Goal: Task Accomplishment & Management: Use online tool/utility

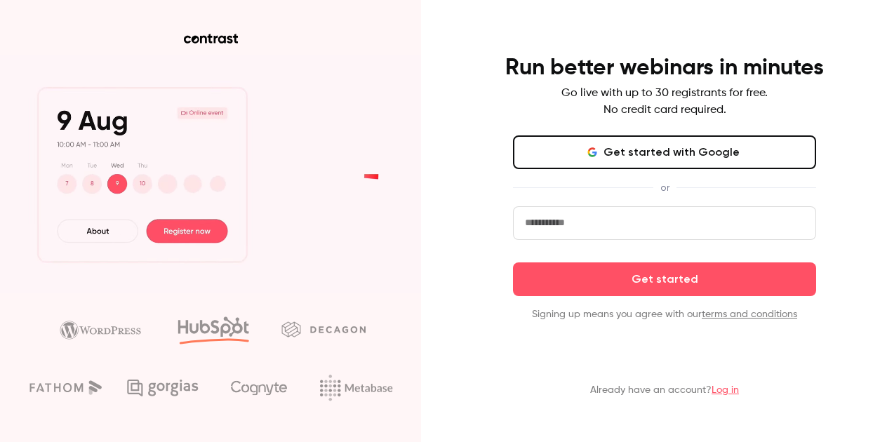
click at [711, 237] on input "email" at bounding box center [664, 223] width 303 height 34
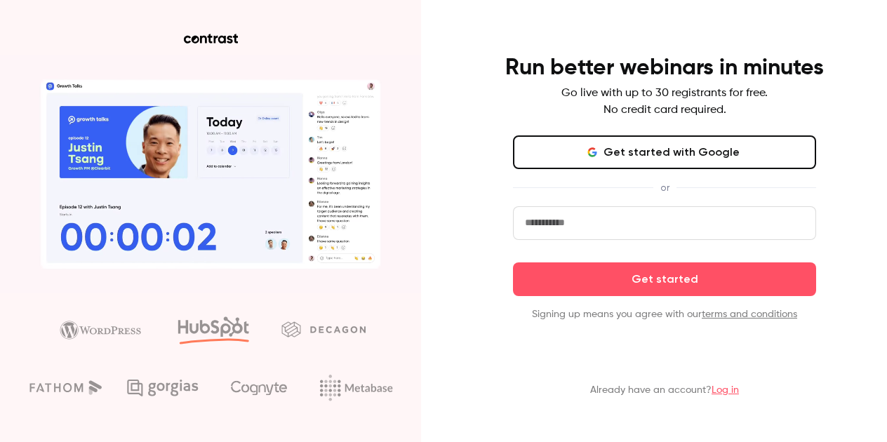
click at [839, 220] on div "Run better webinars in minutes Go live with up to 30 registrants for free. No c…" at bounding box center [664, 187] width 365 height 267
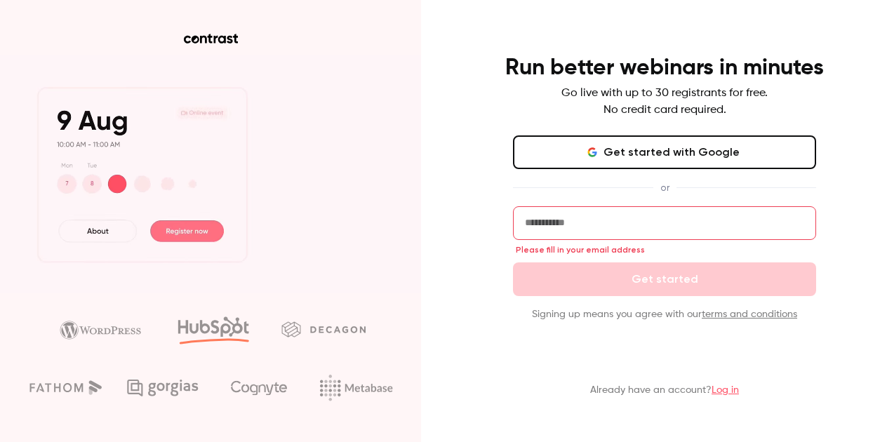
click at [710, 224] on input "email" at bounding box center [664, 223] width 303 height 34
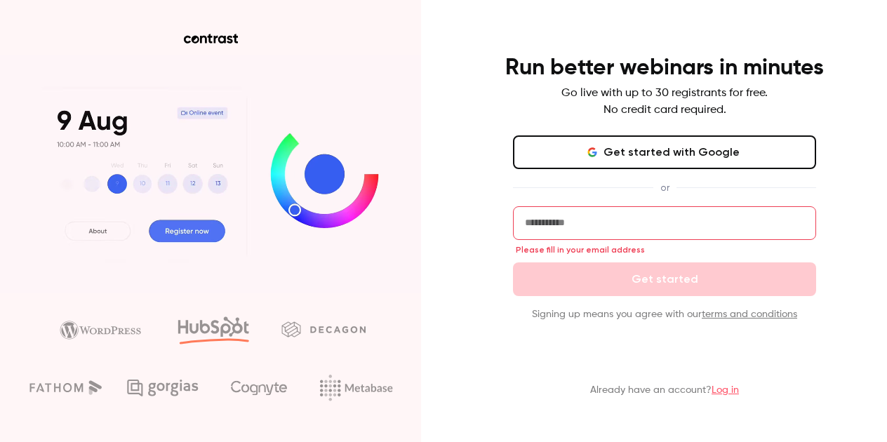
type input "**********"
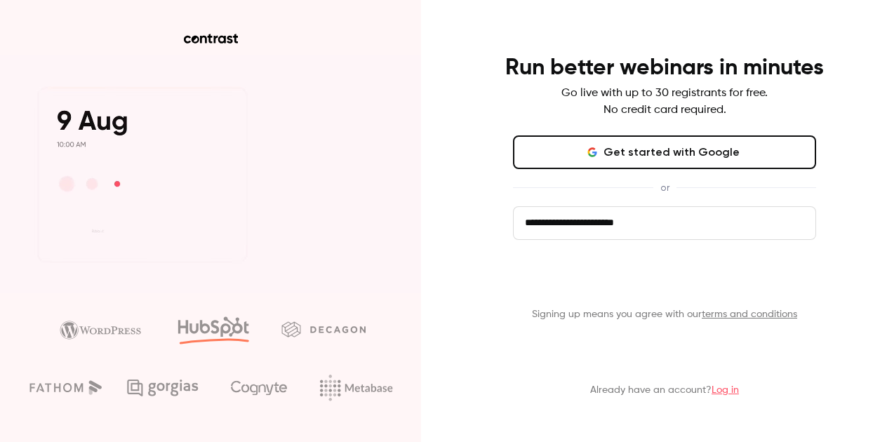
click at [690, 284] on button "Get started" at bounding box center [664, 279] width 303 height 34
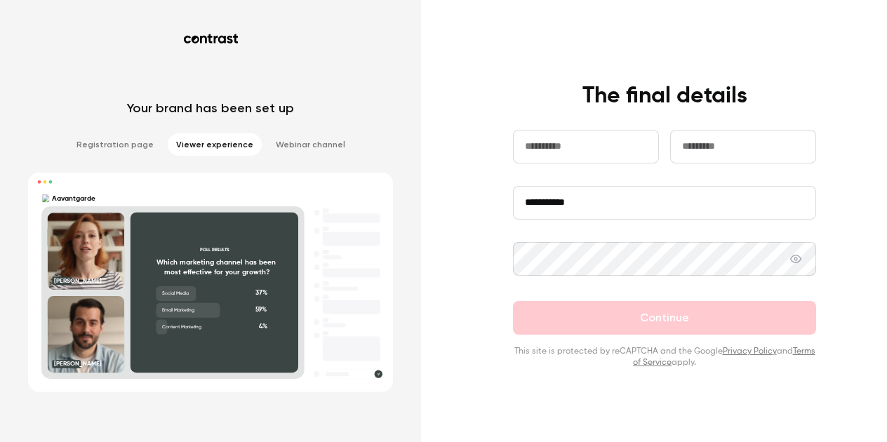
click at [584, 155] on input "text" at bounding box center [586, 147] width 146 height 34
type input "****"
drag, startPoint x: 748, startPoint y: 149, endPoint x: 669, endPoint y: 145, distance: 78.7
click at [669, 145] on div "**********" at bounding box center [664, 158] width 303 height 56
type input "******"
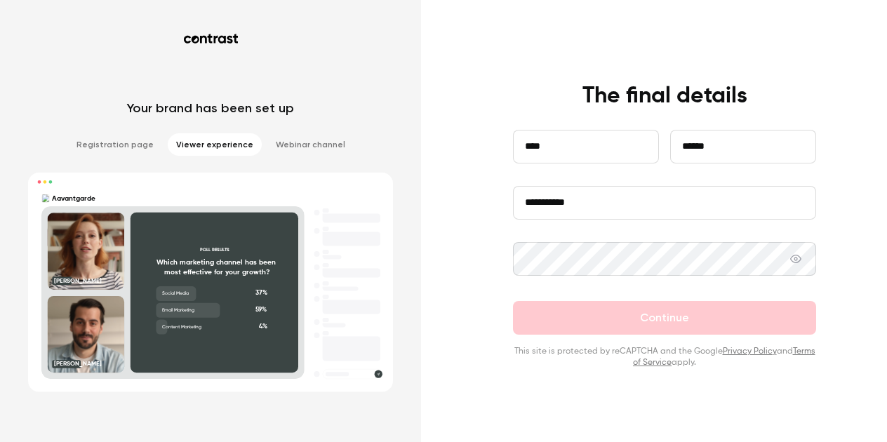
click at [537, 207] on input "**********" at bounding box center [664, 203] width 303 height 34
click at [597, 199] on input "**********" at bounding box center [664, 203] width 303 height 34
type input "**********"
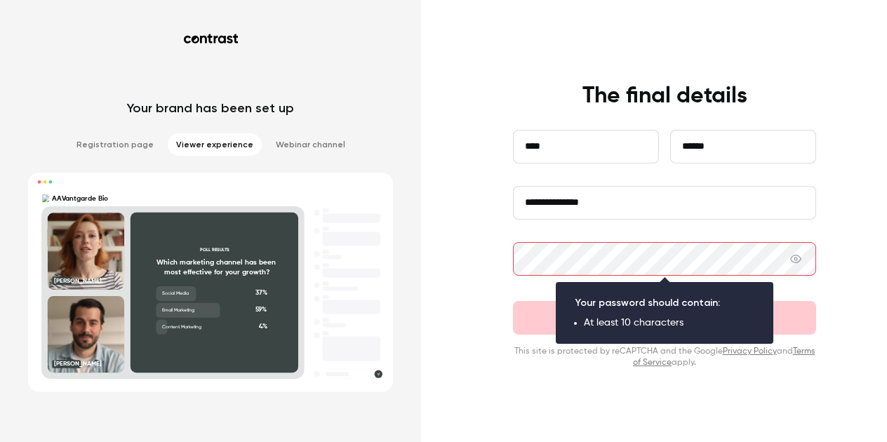
click at [796, 261] on icon at bounding box center [795, 258] width 11 height 11
click at [824, 302] on div "**********" at bounding box center [664, 225] width 365 height 286
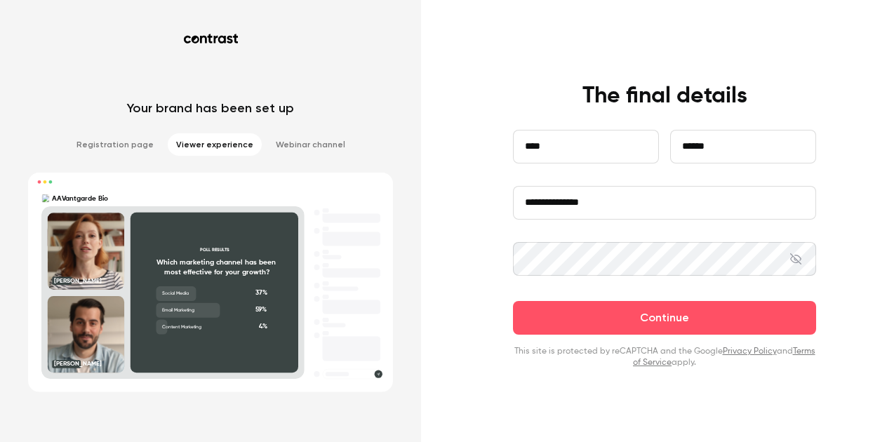
click at [854, 252] on div "**********" at bounding box center [443, 221] width 887 height 442
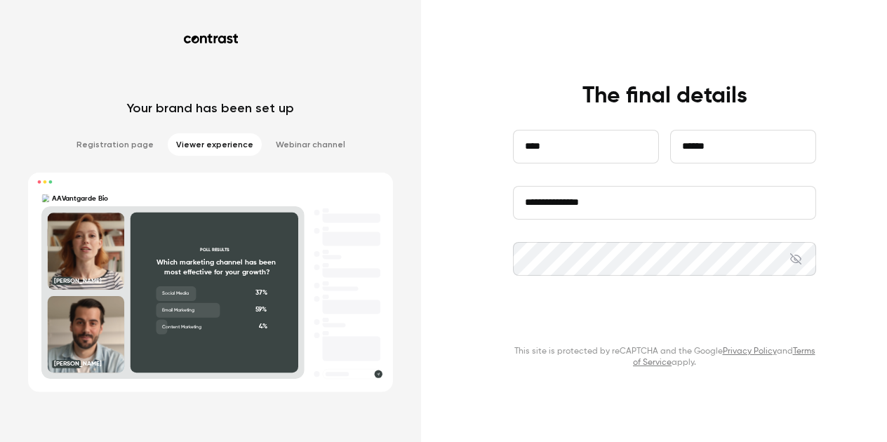
click at [737, 311] on button "Continue" at bounding box center [664, 318] width 303 height 34
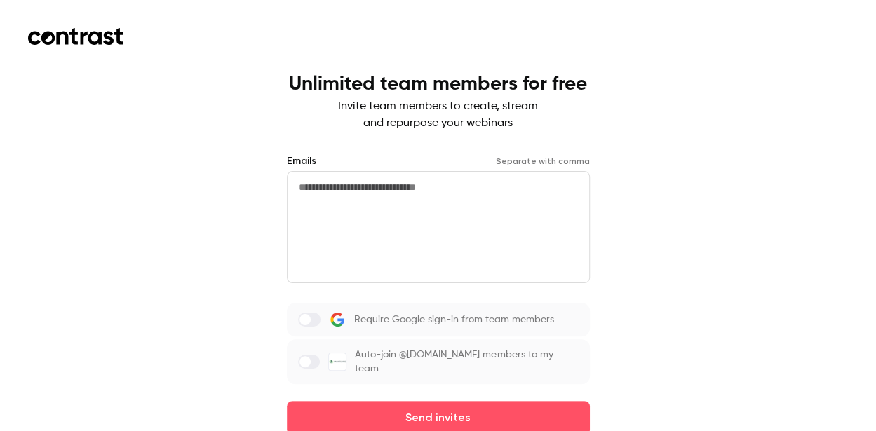
click at [542, 175] on textarea at bounding box center [438, 227] width 303 height 112
click at [314, 368] on label at bounding box center [309, 362] width 22 height 14
drag, startPoint x: 875, startPoint y: 200, endPoint x: 871, endPoint y: 259, distance: 59.1
click at [871, 259] on div "Unlimited team members for free Invite team members to create, stream and repur…" at bounding box center [438, 215] width 876 height 431
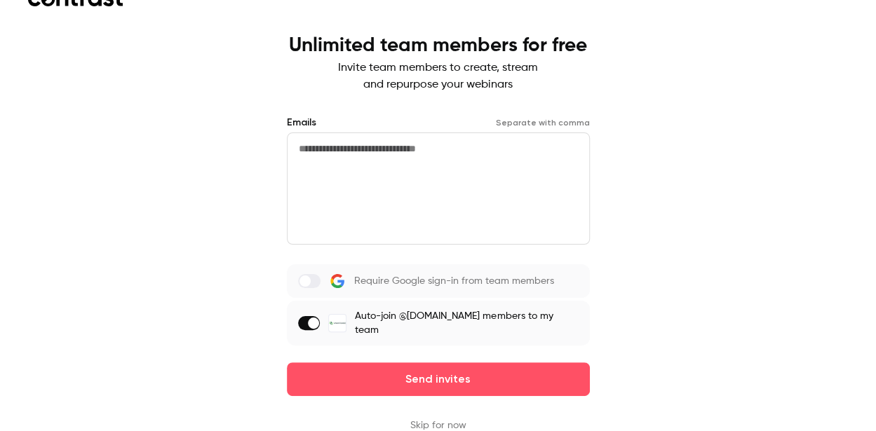
scroll to position [40, 0]
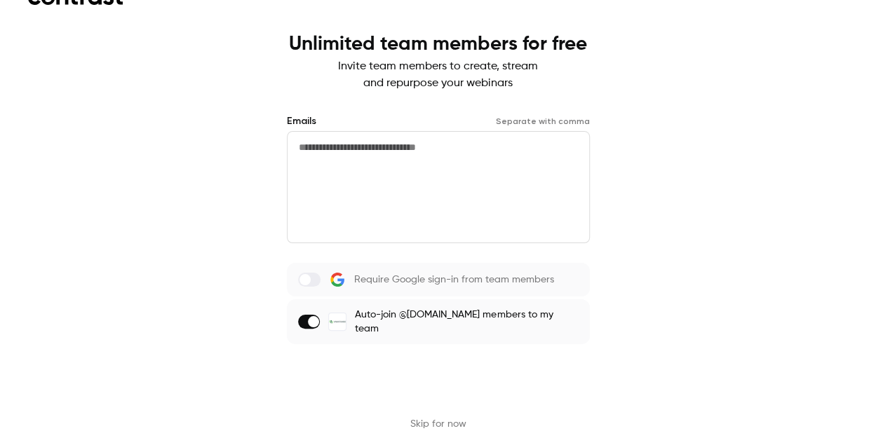
click at [459, 376] on button "Send invites" at bounding box center [438, 378] width 303 height 34
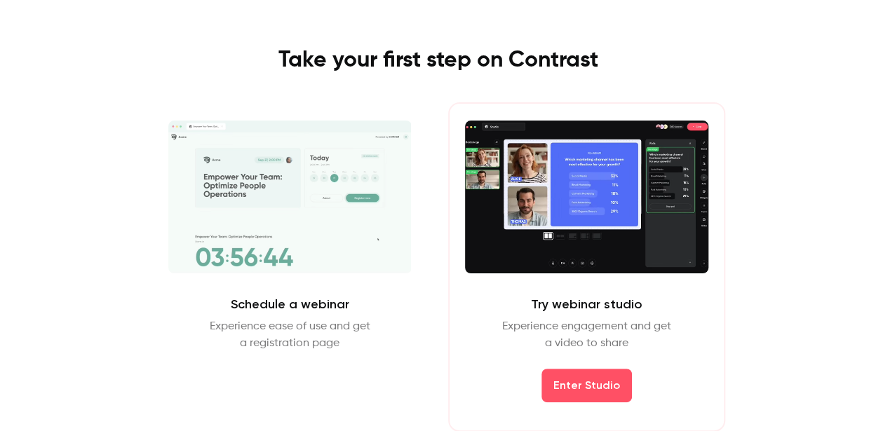
scroll to position [50, 0]
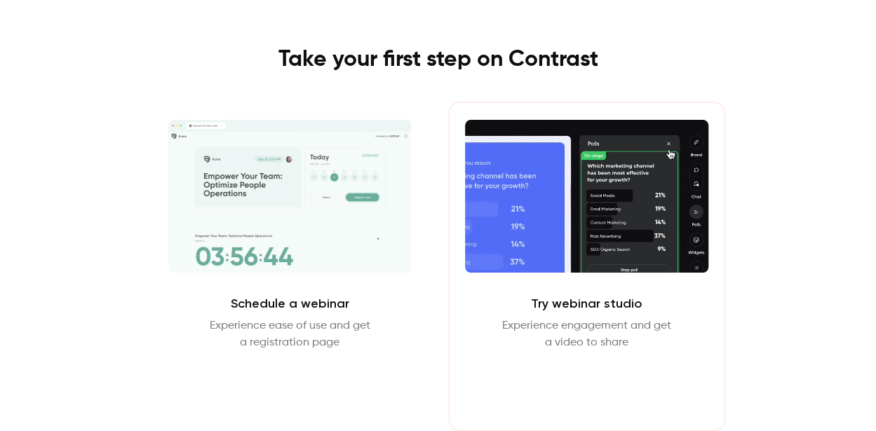
click at [596, 388] on button "Enter Studio" at bounding box center [587, 385] width 90 height 34
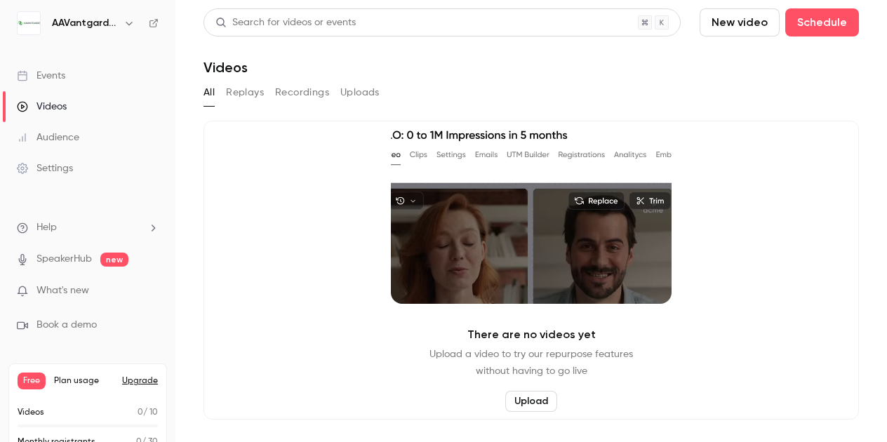
click at [132, 18] on icon "button" at bounding box center [128, 23] width 11 height 11
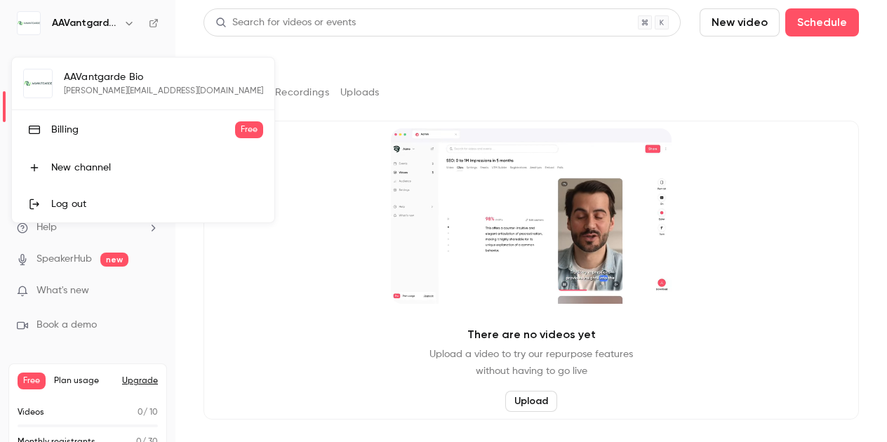
click at [286, 168] on div at bounding box center [443, 221] width 887 height 442
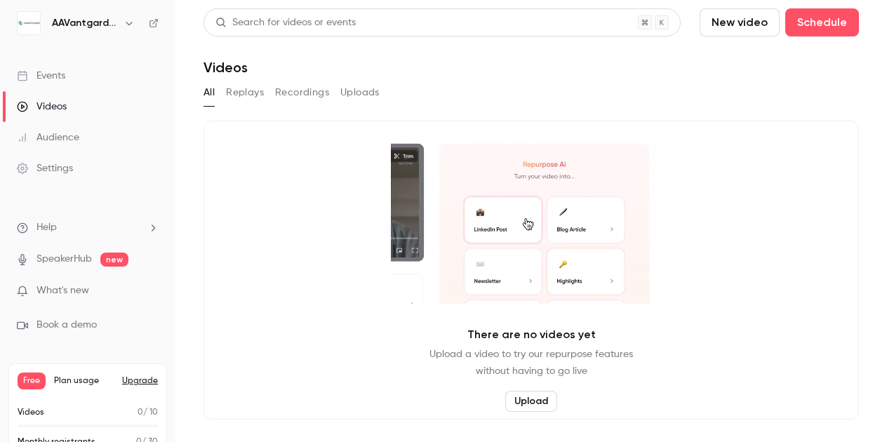
click at [255, 93] on button "Replays" at bounding box center [245, 92] width 38 height 22
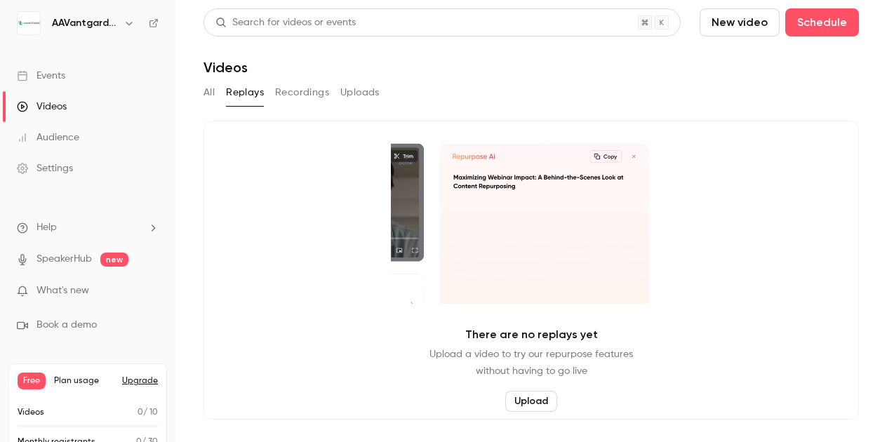
drag, startPoint x: 307, startPoint y: 93, endPoint x: 331, endPoint y: 93, distance: 23.9
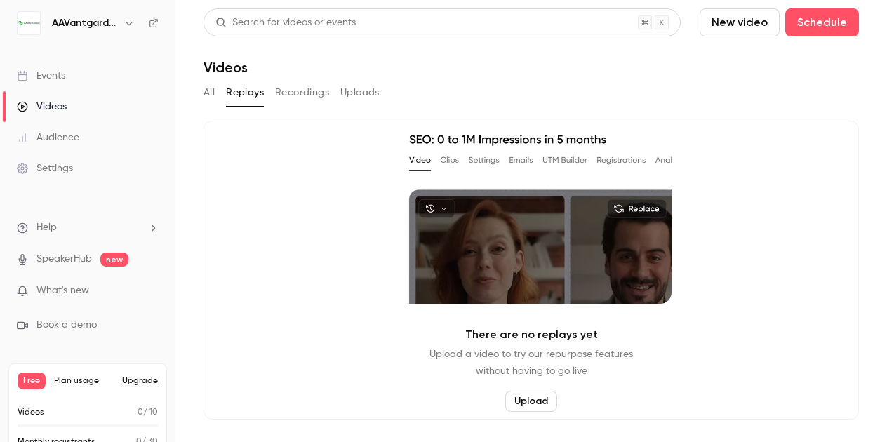
click at [308, 93] on button "Recordings" at bounding box center [302, 92] width 54 height 22
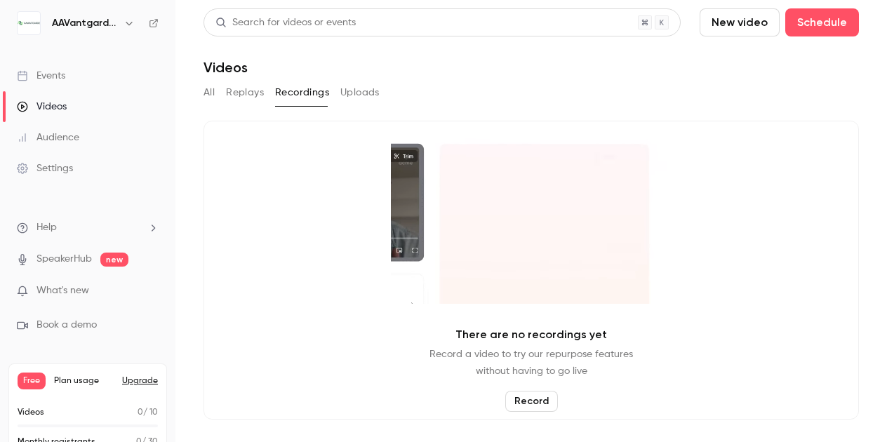
click at [348, 92] on button "Uploads" at bounding box center [359, 92] width 39 height 22
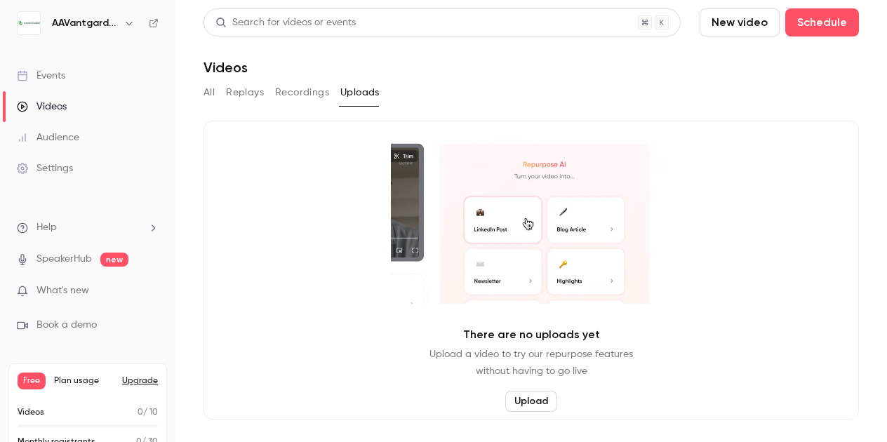
click at [67, 81] on link "Events" at bounding box center [87, 75] width 175 height 31
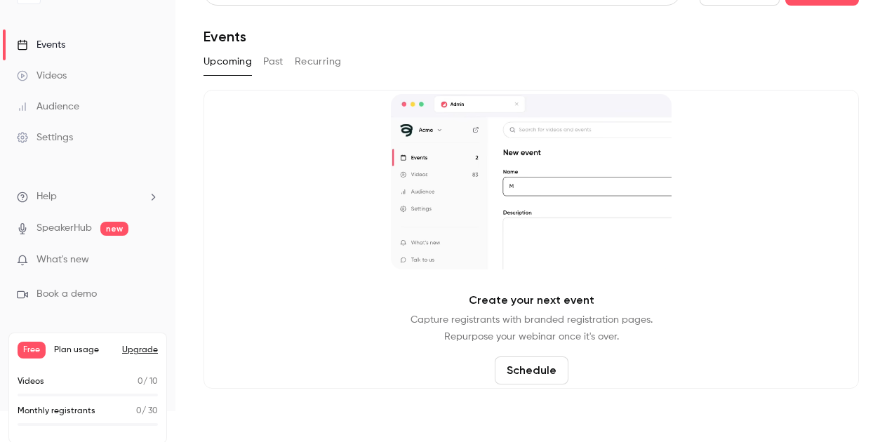
scroll to position [39, 0]
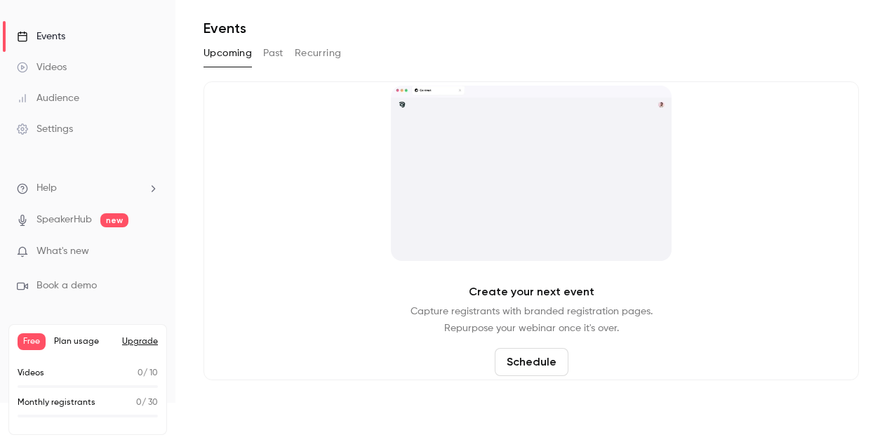
click at [64, 133] on div "Settings" at bounding box center [45, 129] width 56 height 14
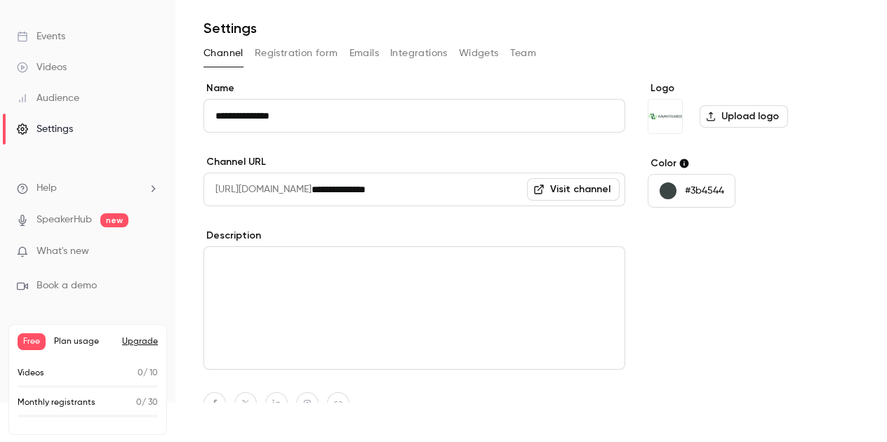
click at [653, 126] on img "Logo" at bounding box center [665, 117] width 34 height 34
click at [727, 111] on label "Upload logo" at bounding box center [743, 116] width 88 height 22
click at [0, 0] on input "Upload logo" at bounding box center [0, 0] width 0 height 0
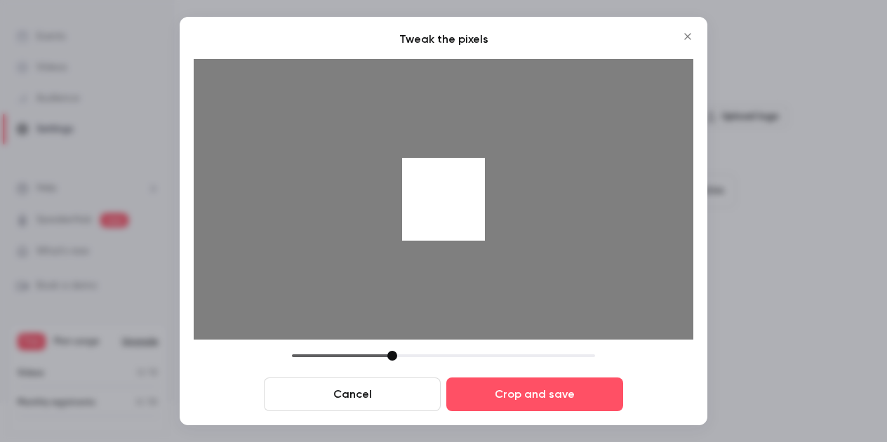
drag, startPoint x: 462, startPoint y: 208, endPoint x: 626, endPoint y: 252, distance: 170.5
click at [617, 248] on div at bounding box center [443, 199] width 499 height 281
drag, startPoint x: 393, startPoint y: 354, endPoint x: 325, endPoint y: 358, distance: 68.2
click at [325, 358] on div at bounding box center [324, 356] width 10 height 10
drag, startPoint x: 645, startPoint y: 223, endPoint x: 501, endPoint y: 224, distance: 143.8
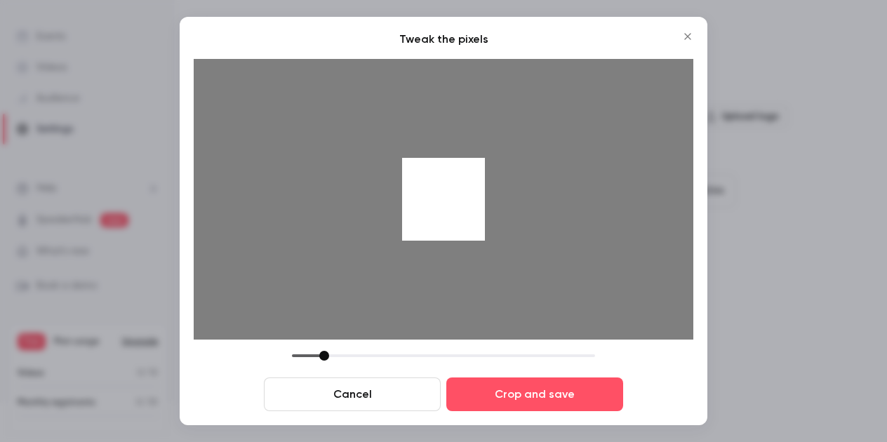
click at [501, 224] on div at bounding box center [443, 199] width 499 height 281
drag, startPoint x: 325, startPoint y: 356, endPoint x: 304, endPoint y: 354, distance: 21.1
click at [304, 354] on div at bounding box center [303, 356] width 10 height 10
drag, startPoint x: 471, startPoint y: 191, endPoint x: 460, endPoint y: 192, distance: 11.3
click at [460, 192] on div at bounding box center [443, 199] width 83 height 83
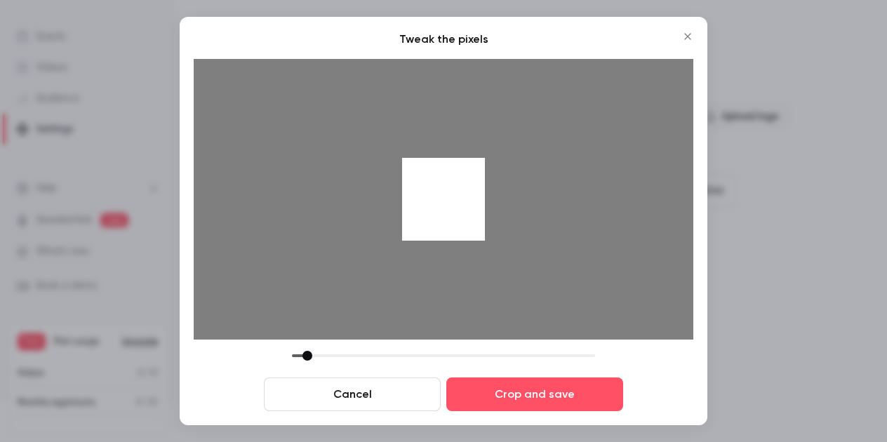
click at [307, 353] on div at bounding box center [443, 356] width 303 height 10
click at [457, 218] on div at bounding box center [443, 199] width 83 height 83
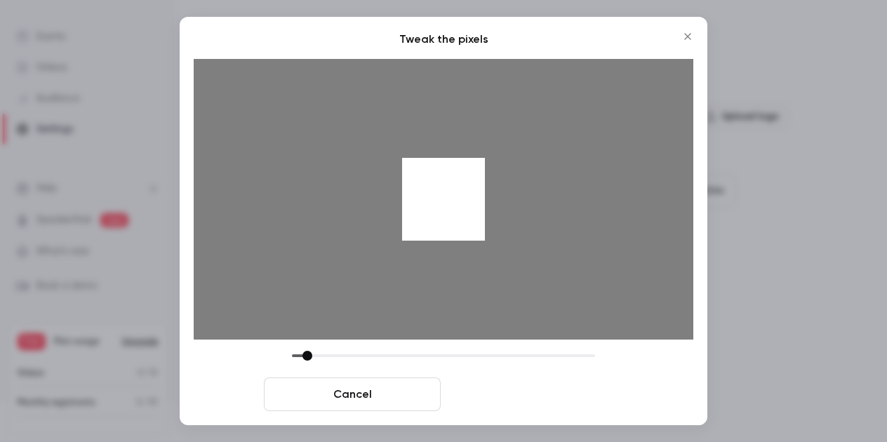
click at [528, 396] on button "Crop and save" at bounding box center [534, 394] width 177 height 34
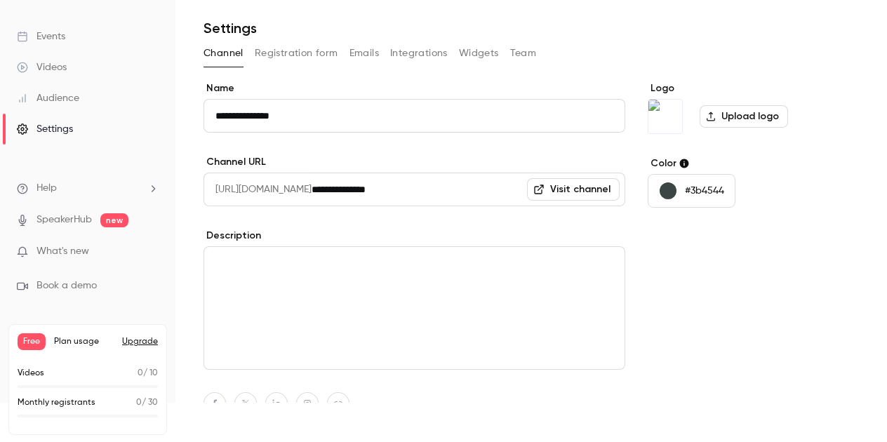
click at [707, 197] on button "#3b4544" at bounding box center [691, 191] width 88 height 34
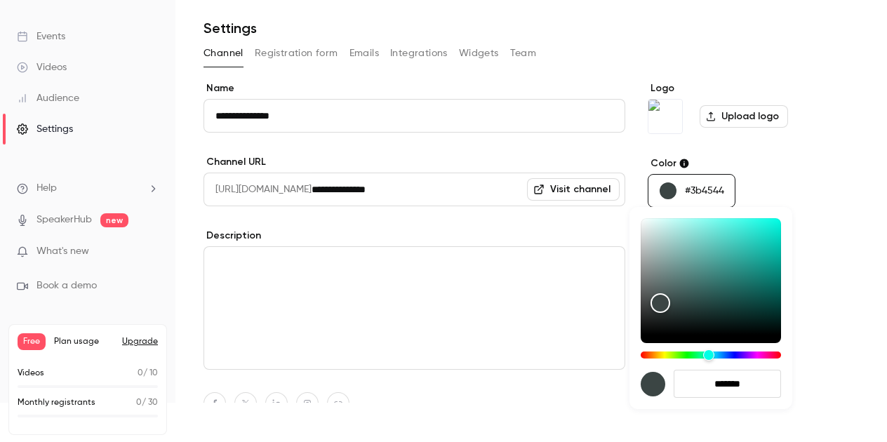
click at [718, 387] on input "*******" at bounding box center [726, 384] width 107 height 28
drag, startPoint x: 719, startPoint y: 387, endPoint x: 735, endPoint y: 390, distance: 16.4
click at [735, 391] on input "*******" at bounding box center [726, 384] width 107 height 28
drag, startPoint x: 756, startPoint y: 380, endPoint x: 687, endPoint y: 377, distance: 69.5
click at [669, 380] on div "*******" at bounding box center [710, 384] width 140 height 28
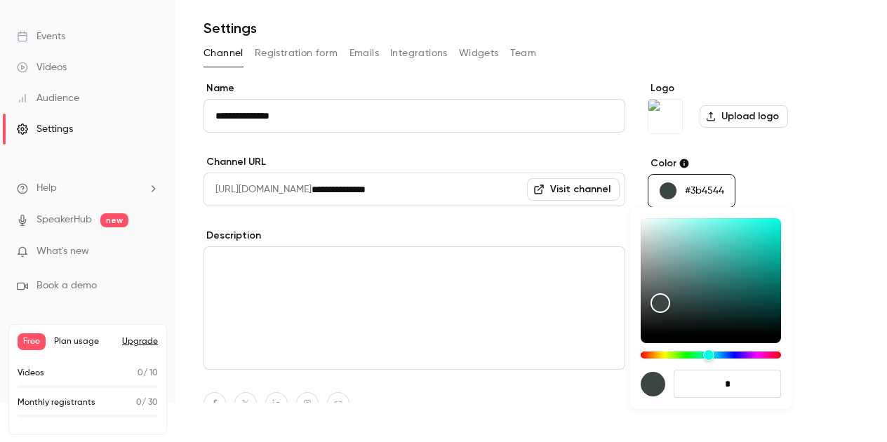
paste input "***"
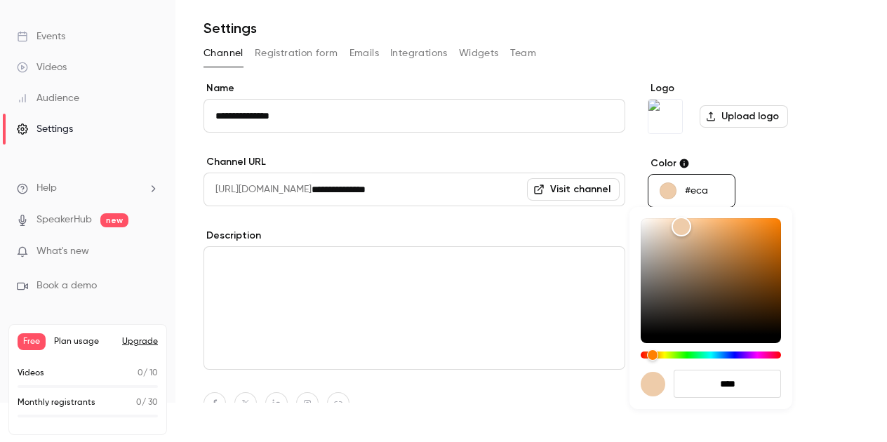
drag, startPoint x: 762, startPoint y: 384, endPoint x: 683, endPoint y: 384, distance: 78.6
click at [683, 384] on input "****" at bounding box center [726, 384] width 107 height 28
paste input "***"
drag, startPoint x: 758, startPoint y: 394, endPoint x: 661, endPoint y: 384, distance: 98.0
click at [672, 386] on div "****" at bounding box center [710, 384] width 140 height 28
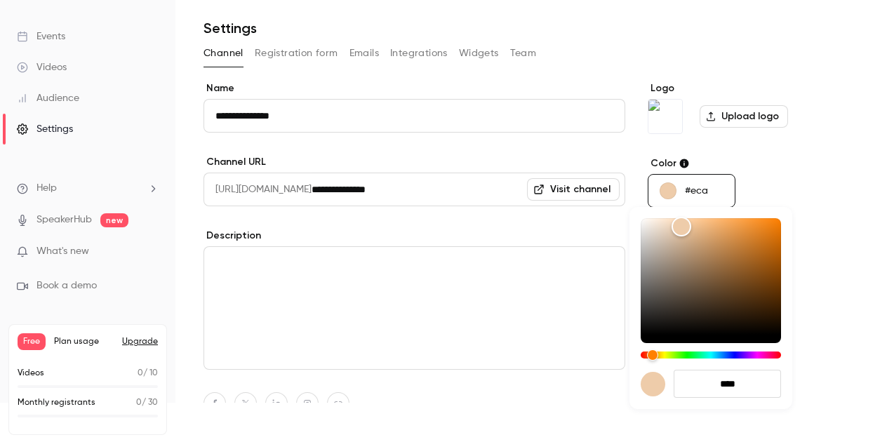
drag, startPoint x: 769, startPoint y: 391, endPoint x: 619, endPoint y: 389, distance: 150.8
click at [619, 389] on div "****" at bounding box center [443, 221] width 887 height 442
paste input "***"
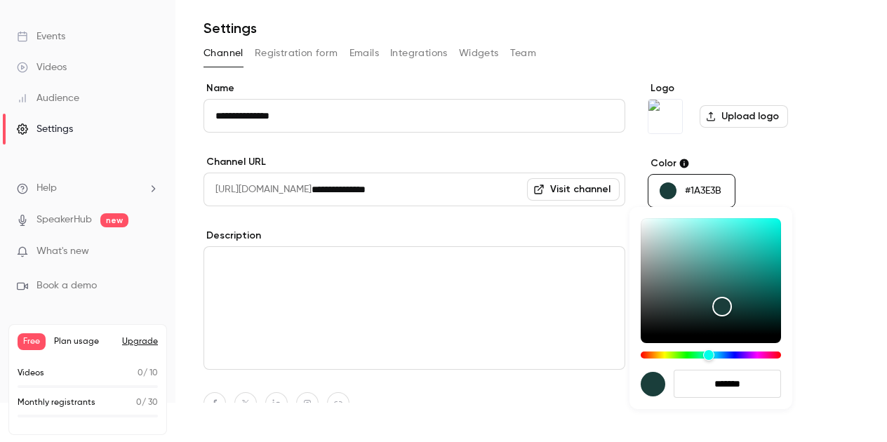
drag, startPoint x: 757, startPoint y: 382, endPoint x: 596, endPoint y: 368, distance: 161.2
click at [603, 377] on div "*******" at bounding box center [443, 221] width 887 height 442
type input "*******"
drag, startPoint x: 764, startPoint y: 384, endPoint x: 571, endPoint y: 377, distance: 193.0
click at [572, 377] on div "*******" at bounding box center [443, 221] width 887 height 442
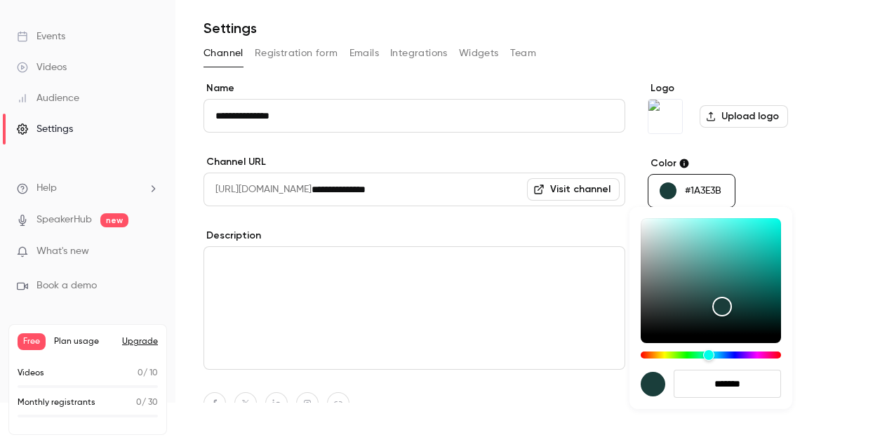
click at [808, 335] on div at bounding box center [443, 221] width 887 height 442
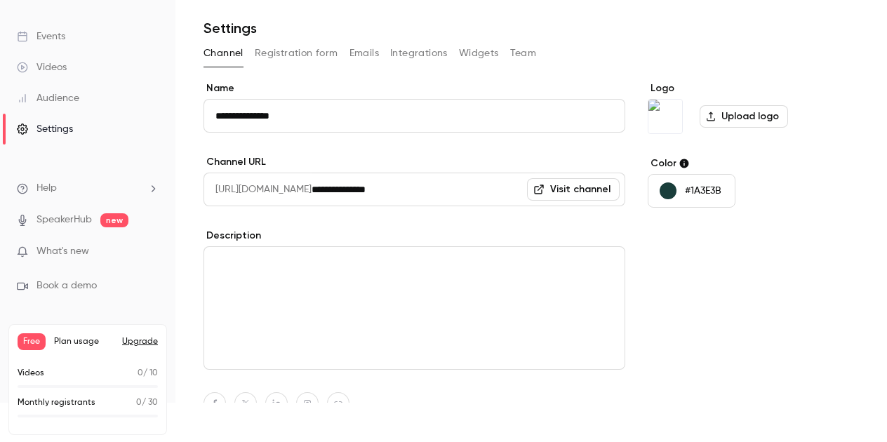
click at [300, 59] on button "Registration form" at bounding box center [296, 53] width 83 height 22
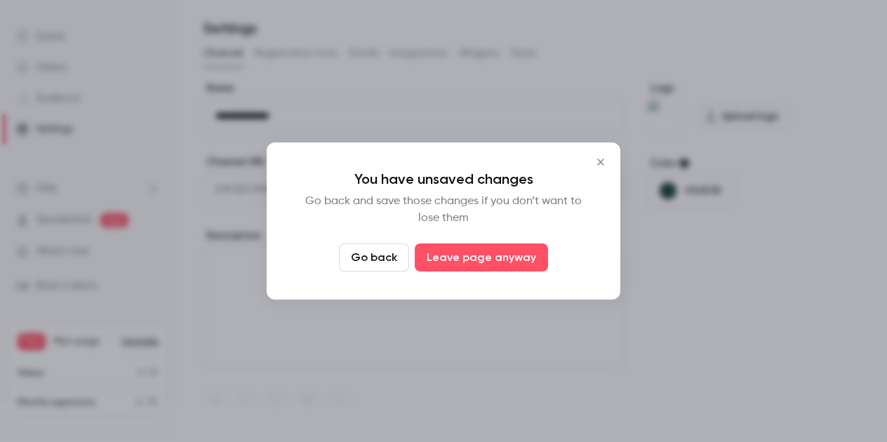
click at [594, 161] on icon "Close" at bounding box center [600, 161] width 17 height 11
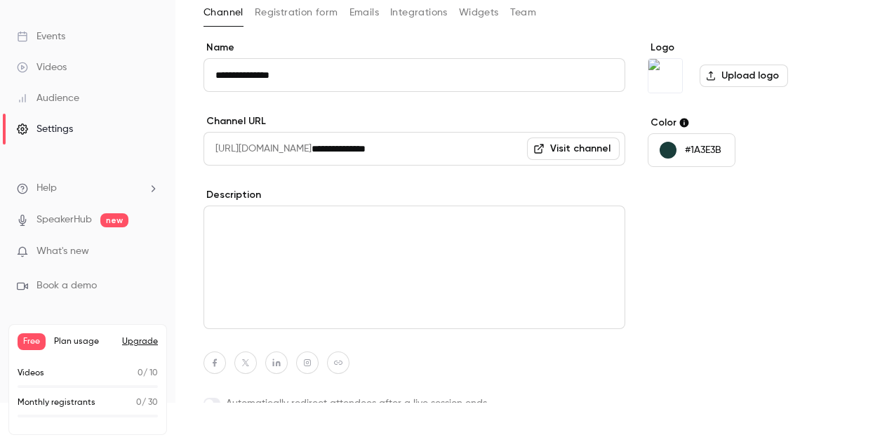
scroll to position [107, 0]
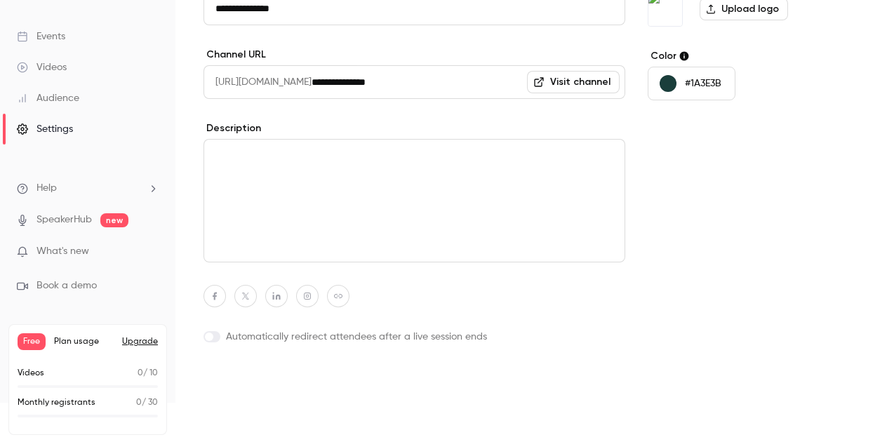
click at [265, 384] on button "Update channel" at bounding box center [259, 380] width 112 height 28
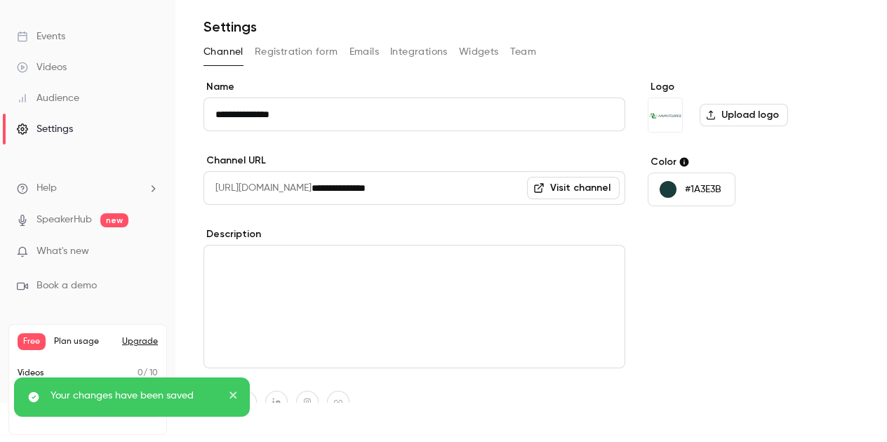
scroll to position [0, 0]
click at [302, 59] on button "Registration form" at bounding box center [296, 53] width 83 height 22
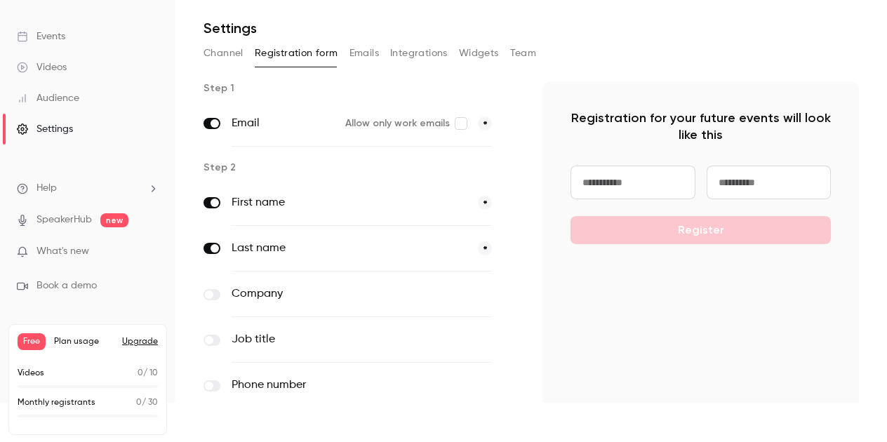
scroll to position [70, 0]
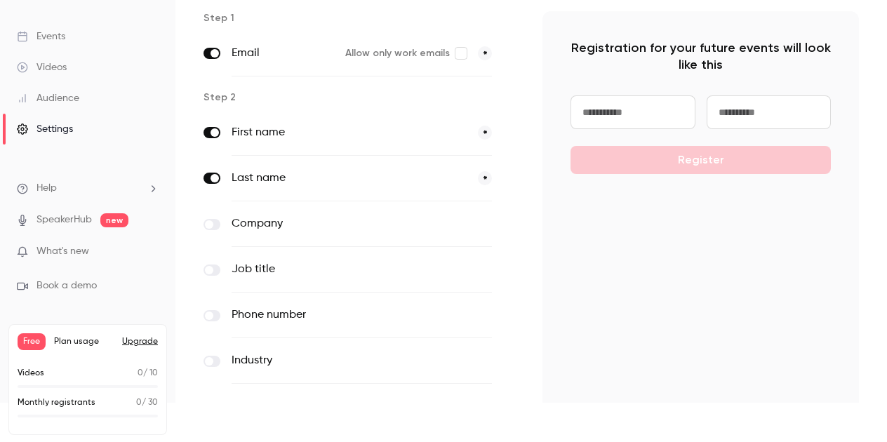
click at [212, 222] on span at bounding box center [209, 224] width 8 height 8
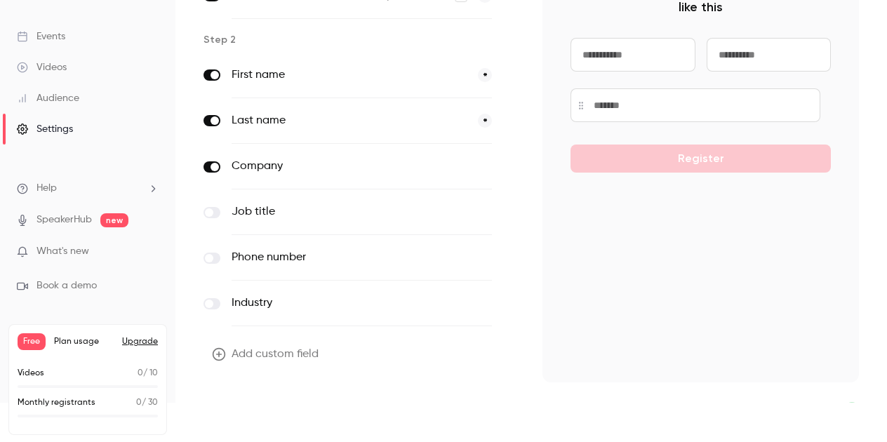
scroll to position [156, 0]
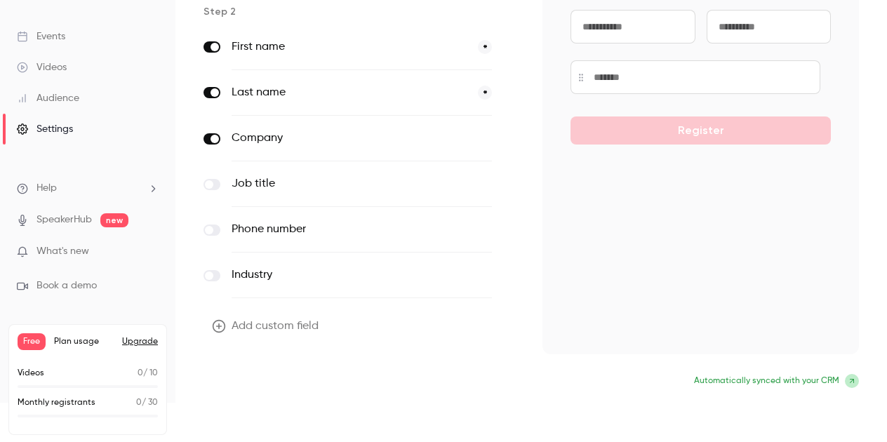
click at [262, 378] on button "Update form" at bounding box center [250, 382] width 95 height 28
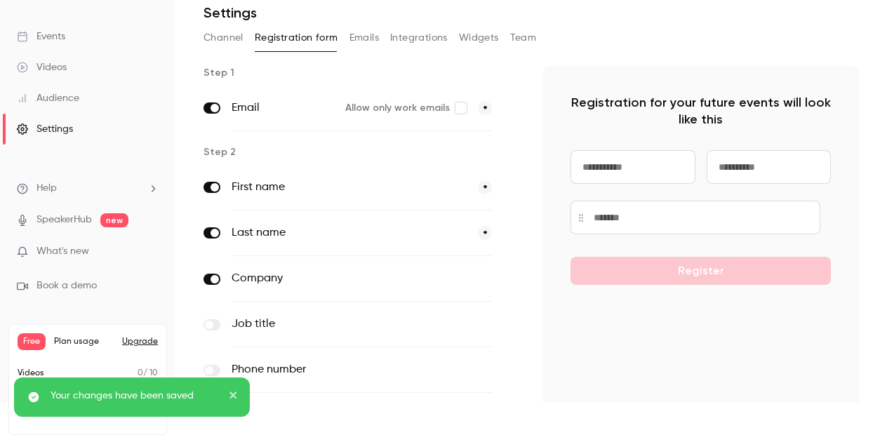
scroll to position [0, 0]
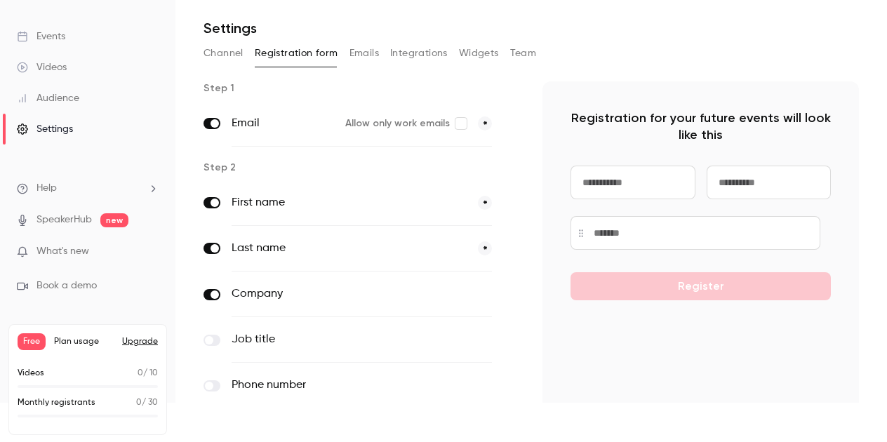
click at [360, 51] on button "Emails" at bounding box center [363, 53] width 29 height 22
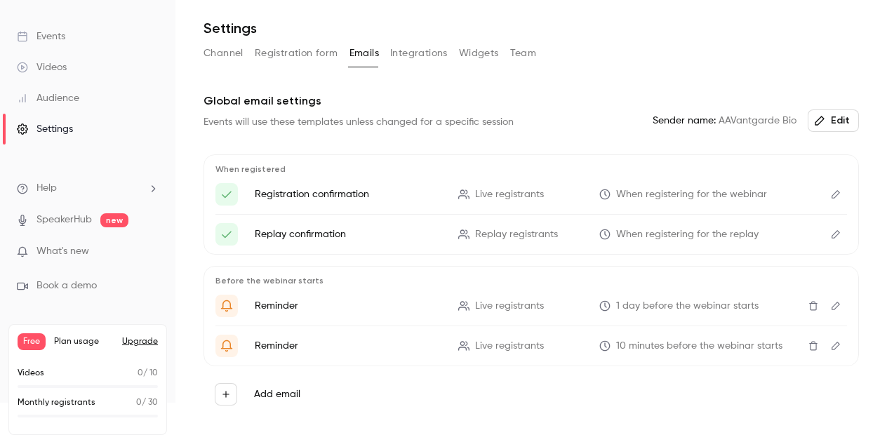
click at [412, 53] on button "Integrations" at bounding box center [419, 53] width 58 height 22
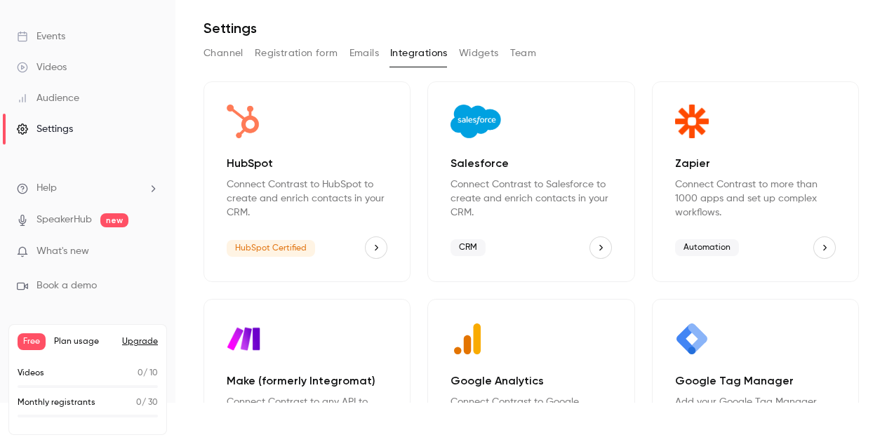
click at [461, 51] on button "Widgets" at bounding box center [479, 53] width 40 height 22
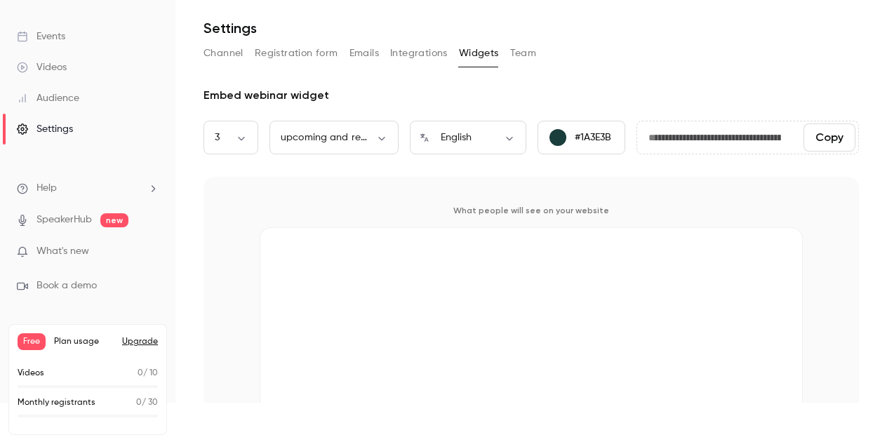
click at [442, 51] on button "Integrations" at bounding box center [419, 53] width 58 height 22
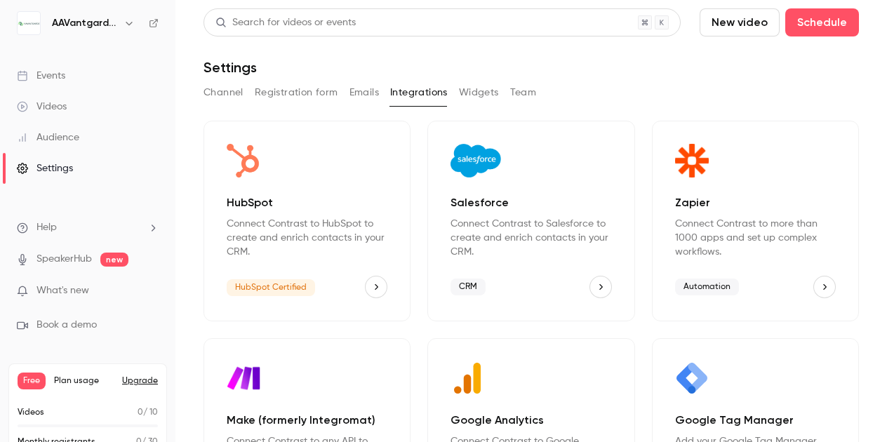
click at [232, 95] on button "Channel" at bounding box center [223, 92] width 40 height 22
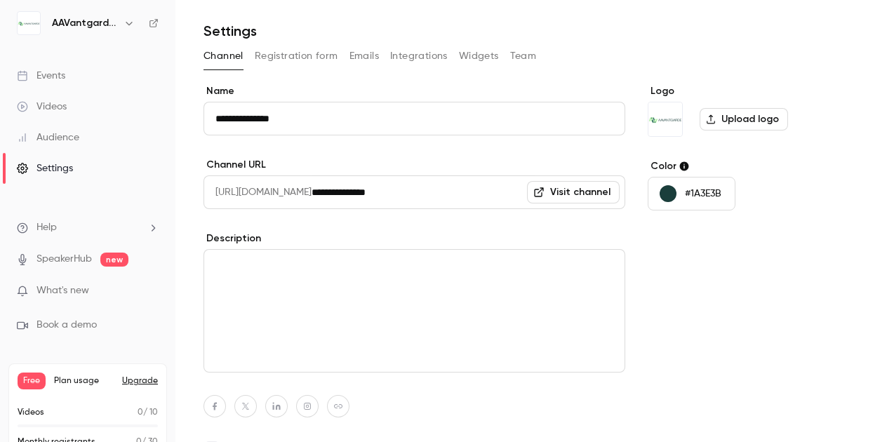
scroll to position [70, 0]
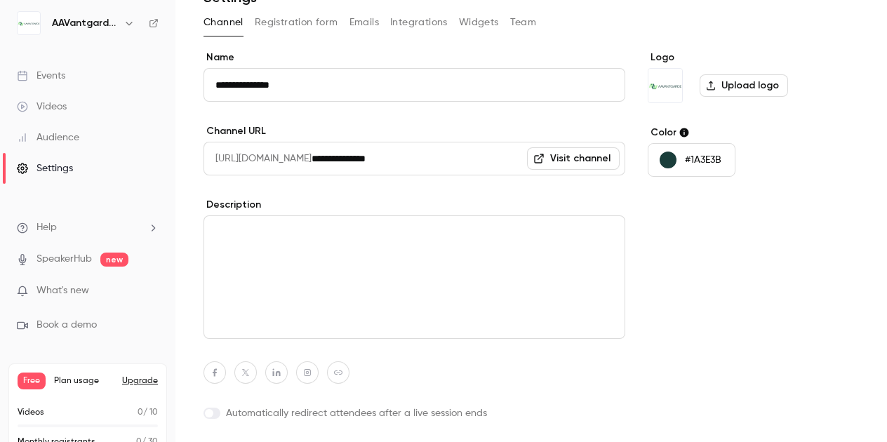
click at [316, 20] on button "Registration form" at bounding box center [296, 22] width 83 height 22
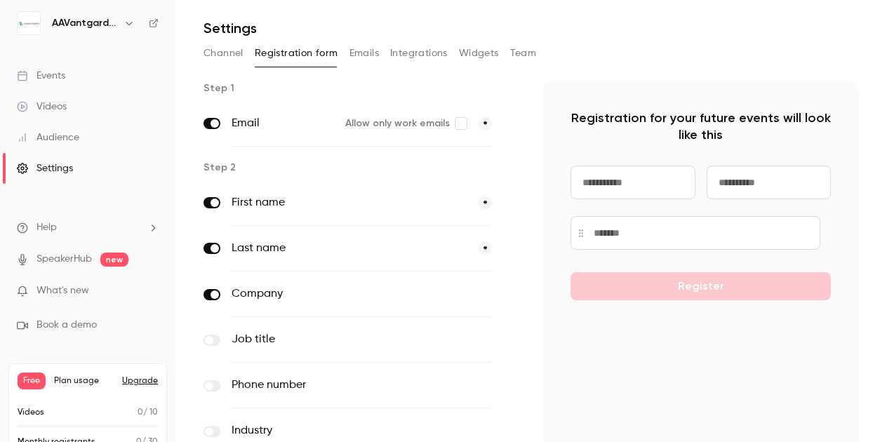
scroll to position [70, 0]
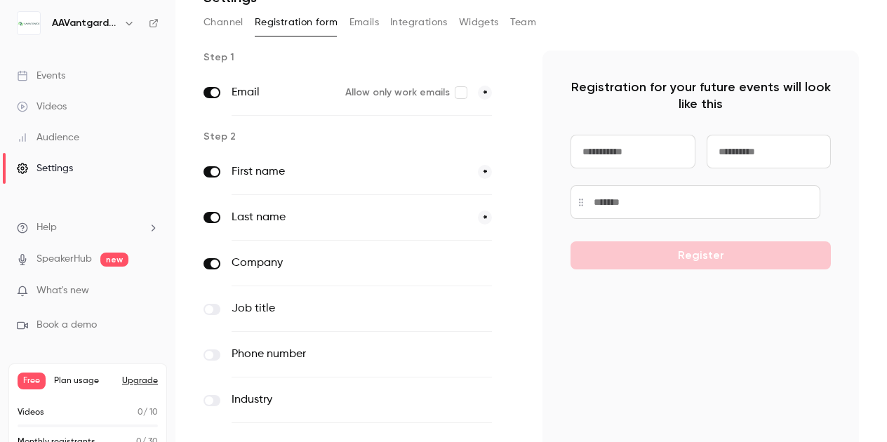
click at [213, 262] on span at bounding box center [214, 264] width 8 height 8
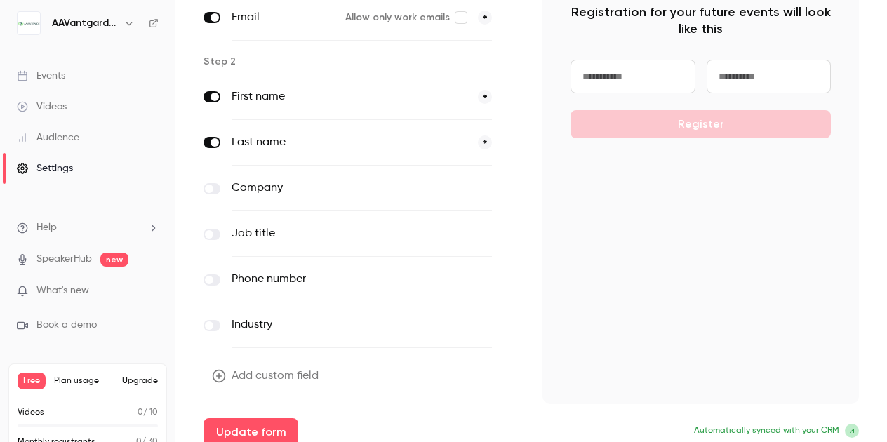
scroll to position [156, 0]
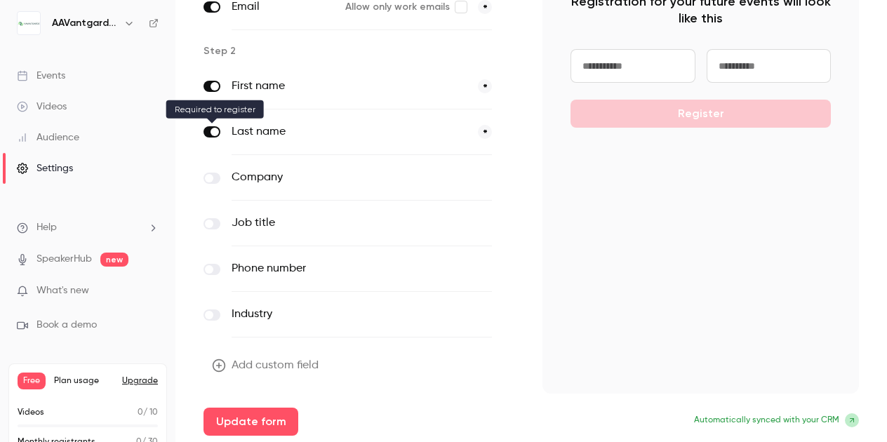
click at [215, 126] on label at bounding box center [211, 131] width 17 height 11
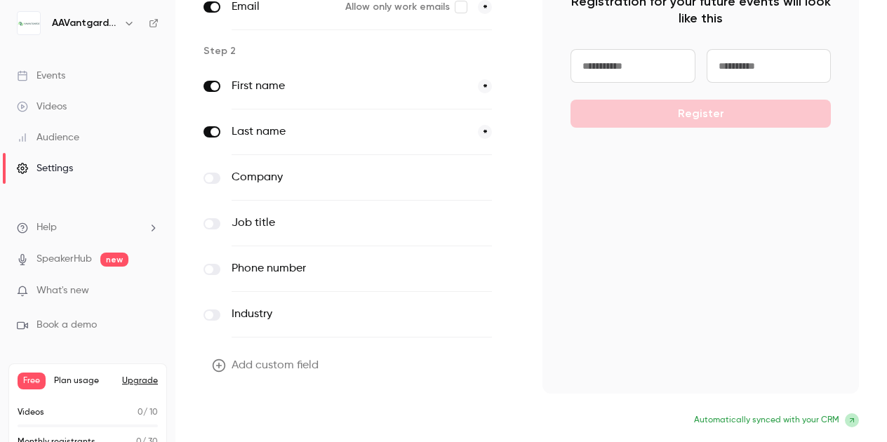
click at [255, 417] on button "Update form" at bounding box center [250, 422] width 95 height 28
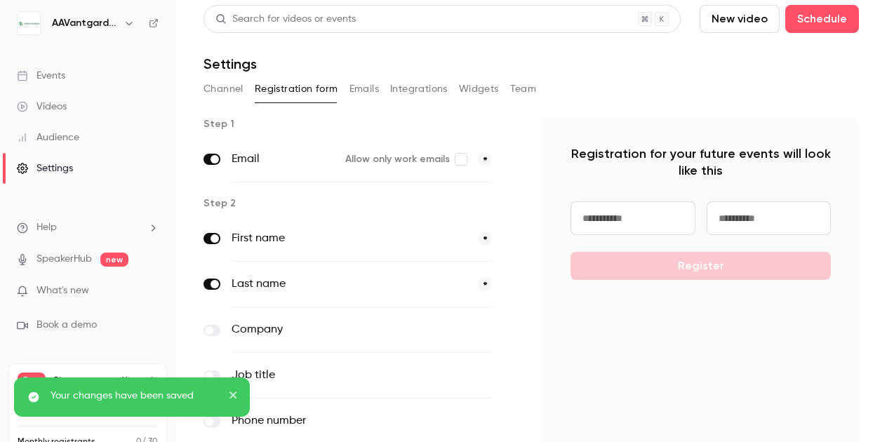
scroll to position [0, 0]
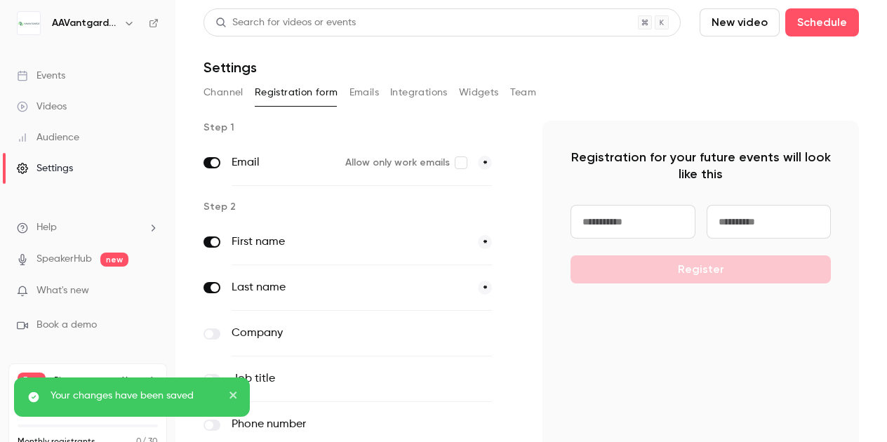
click at [375, 85] on button "Emails" at bounding box center [363, 92] width 29 height 22
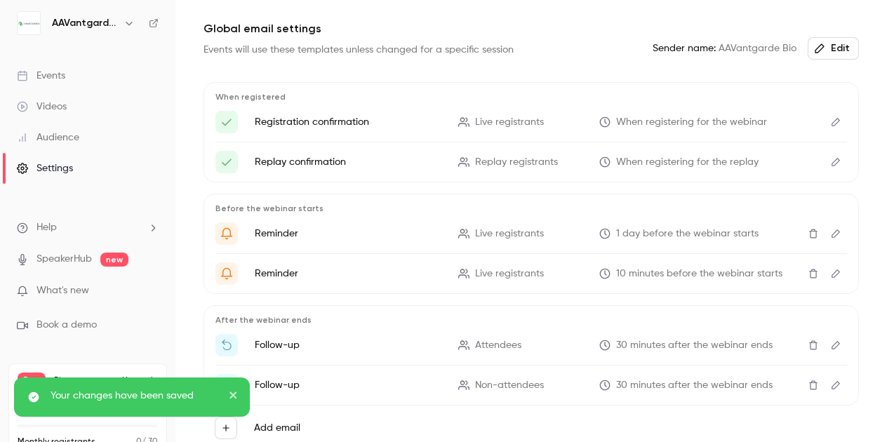
scroll to position [41, 0]
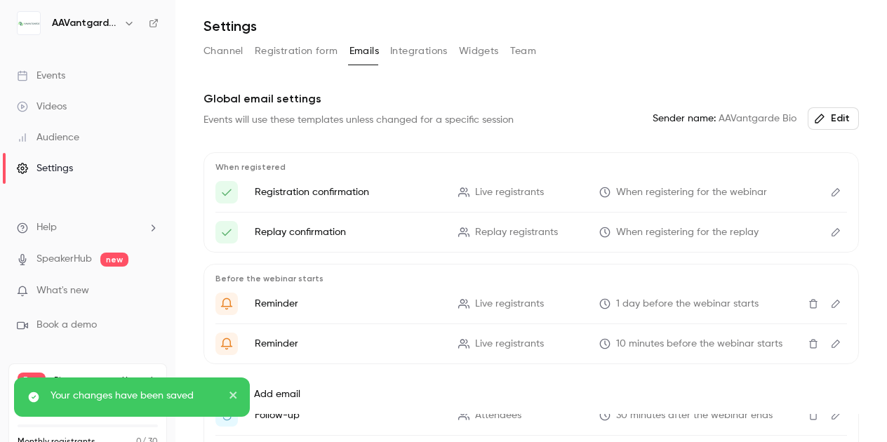
click at [421, 54] on button "Integrations" at bounding box center [419, 51] width 58 height 22
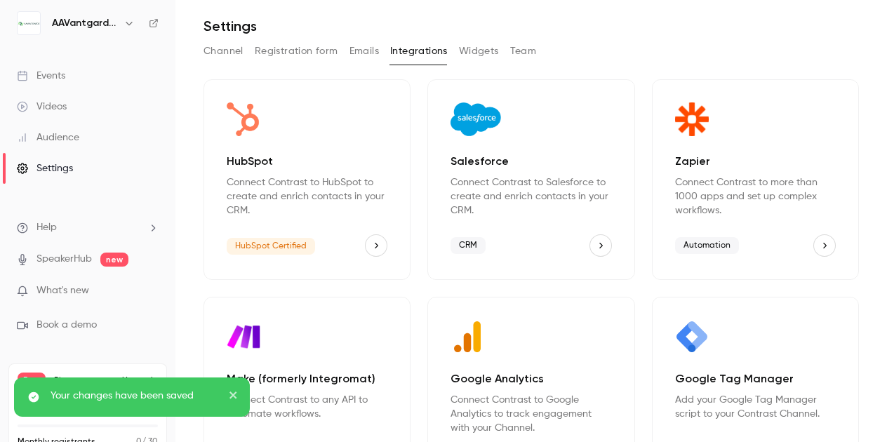
click at [491, 53] on button "Widgets" at bounding box center [479, 51] width 40 height 22
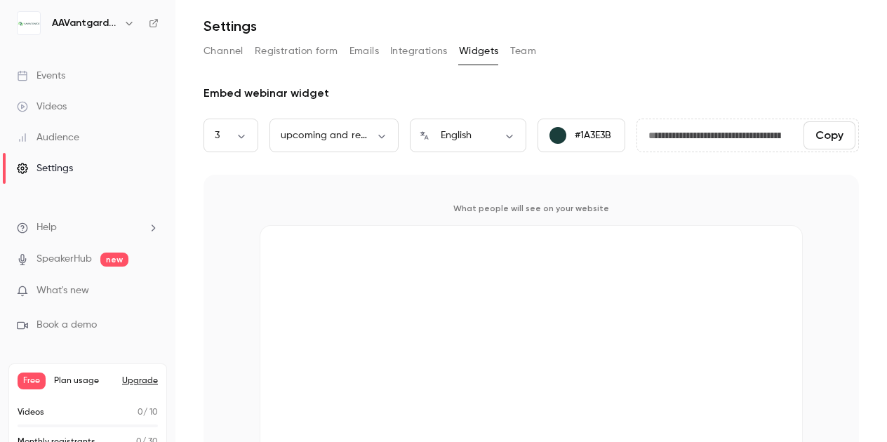
click at [528, 50] on button "Team" at bounding box center [523, 51] width 27 height 22
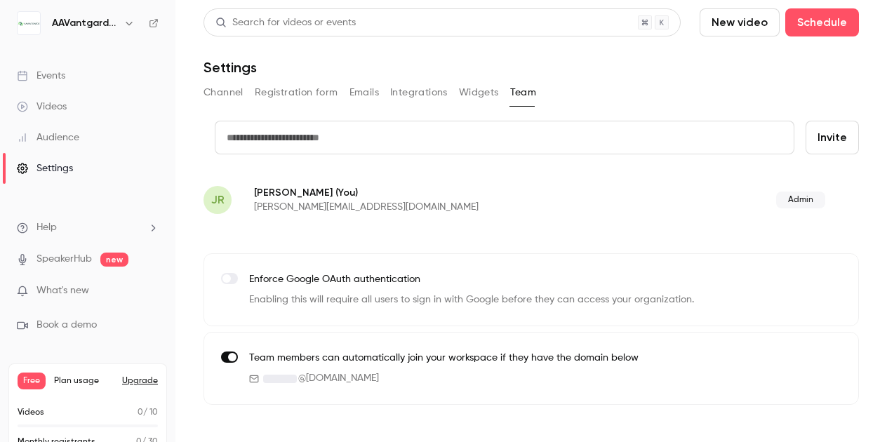
click at [334, 148] on input "text" at bounding box center [504, 138] width 579 height 34
click at [571, 217] on div "JR [PERSON_NAME] (You) [PERSON_NAME][EMAIL_ADDRESS][DOMAIN_NAME] Admin" at bounding box center [530, 200] width 655 height 46
click at [80, 21] on h6 "AAVantgarde Bio" at bounding box center [85, 23] width 66 height 14
click at [133, 25] on icon "button" at bounding box center [128, 23] width 11 height 11
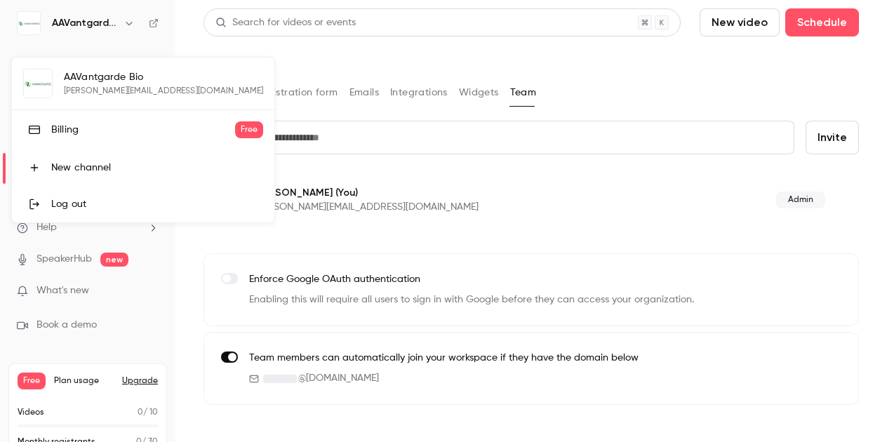
click at [127, 19] on div at bounding box center [443, 221] width 887 height 442
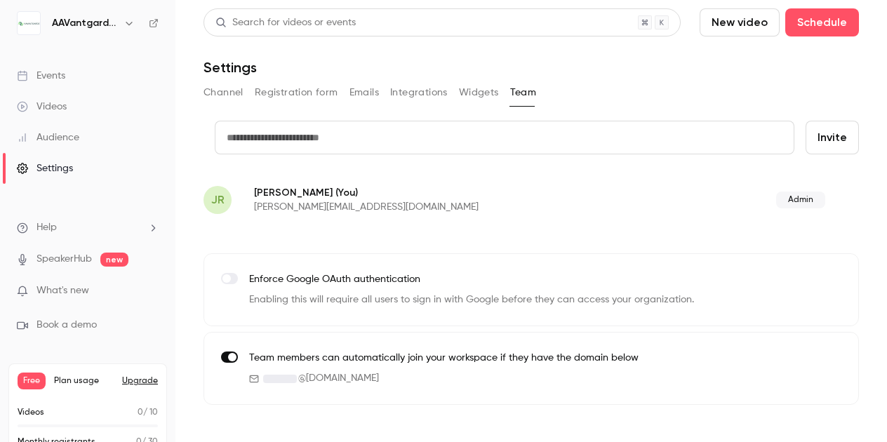
click at [83, 225] on li "Help" at bounding box center [88, 227] width 142 height 15
click at [234, 249] on span "Help center" at bounding box center [219, 254] width 53 height 15
click at [50, 285] on span "What's new" at bounding box center [62, 290] width 53 height 15
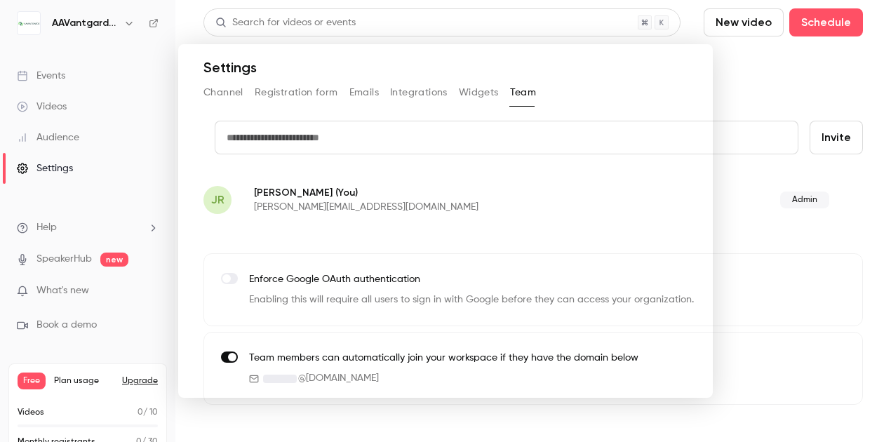
click at [675, 29] on div at bounding box center [445, 221] width 891 height 442
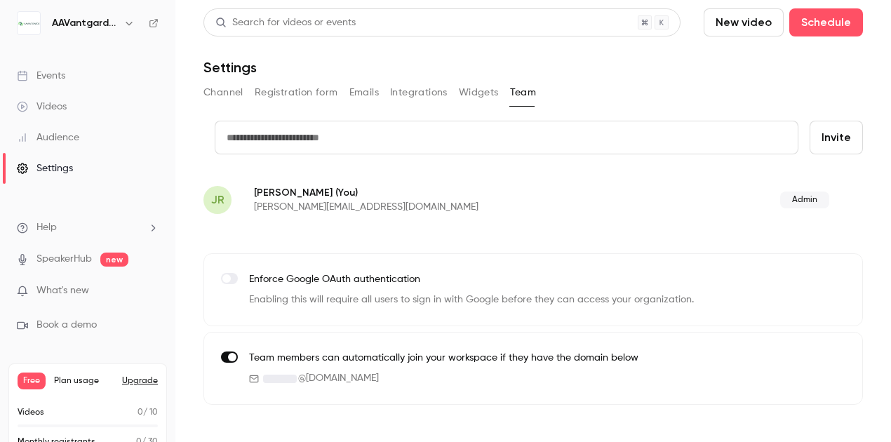
click at [65, 82] on link "Events" at bounding box center [87, 75] width 175 height 31
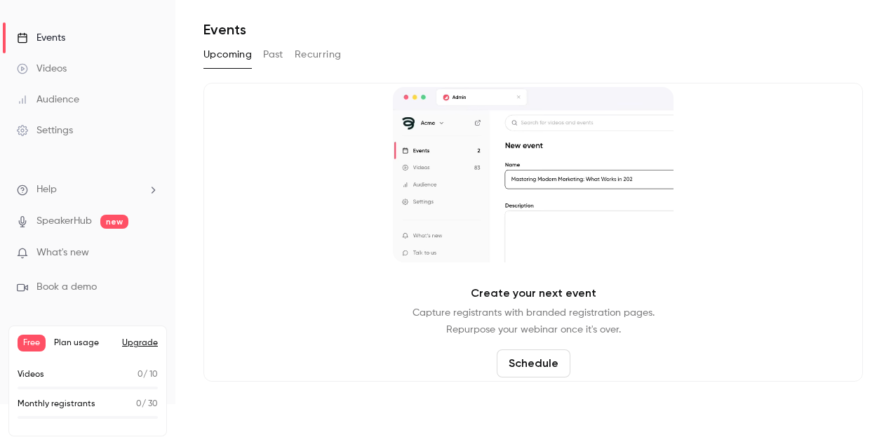
scroll to position [39, 0]
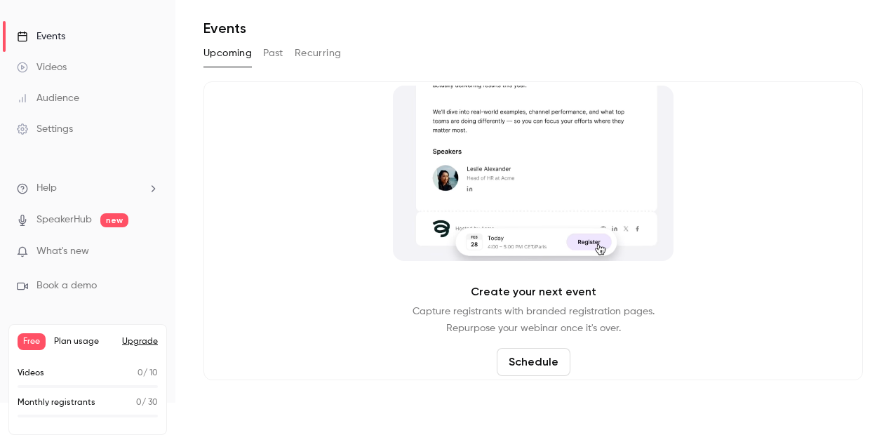
click at [40, 64] on div "Videos" at bounding box center [42, 67] width 50 height 14
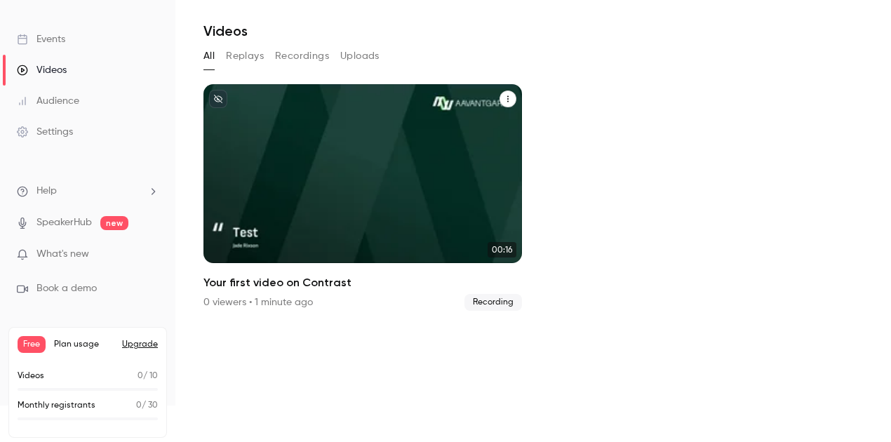
scroll to position [39, 0]
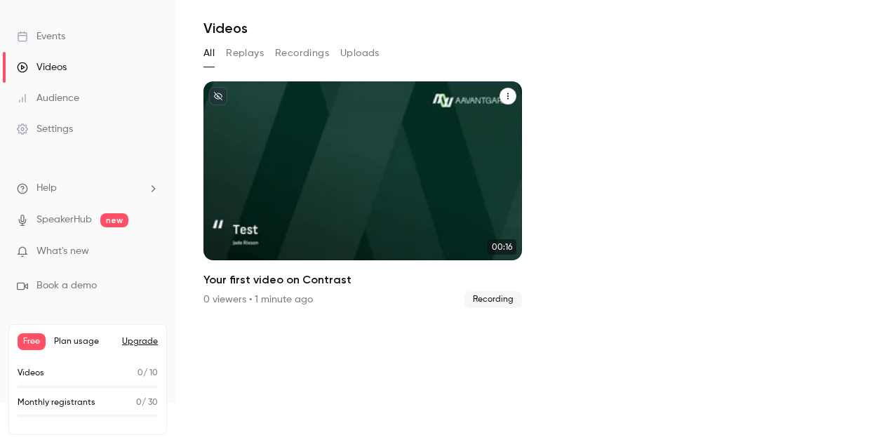
click at [322, 207] on p "Your first video on Contrast" at bounding box center [362, 210] width 276 height 57
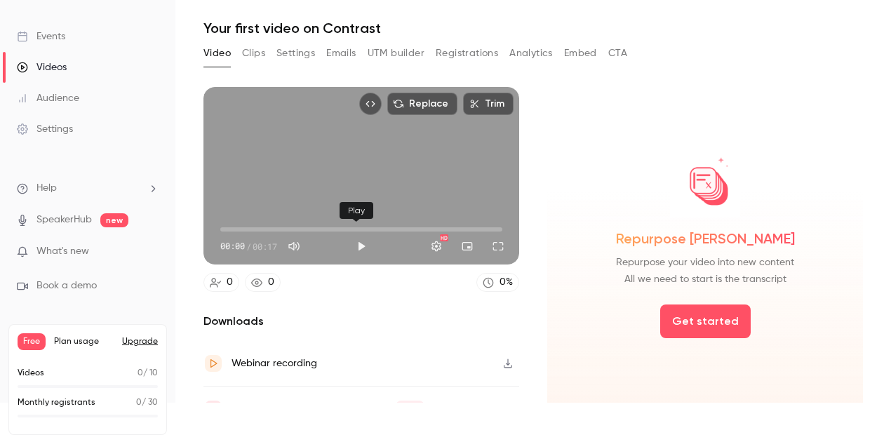
click at [359, 238] on button "Play" at bounding box center [361, 246] width 28 height 28
click at [421, 313] on h2 "Downloads" at bounding box center [361, 321] width 316 height 17
click at [375, 181] on div "Replace Trim 00:05 00:05 / 00:17 HD" at bounding box center [361, 175] width 316 height 177
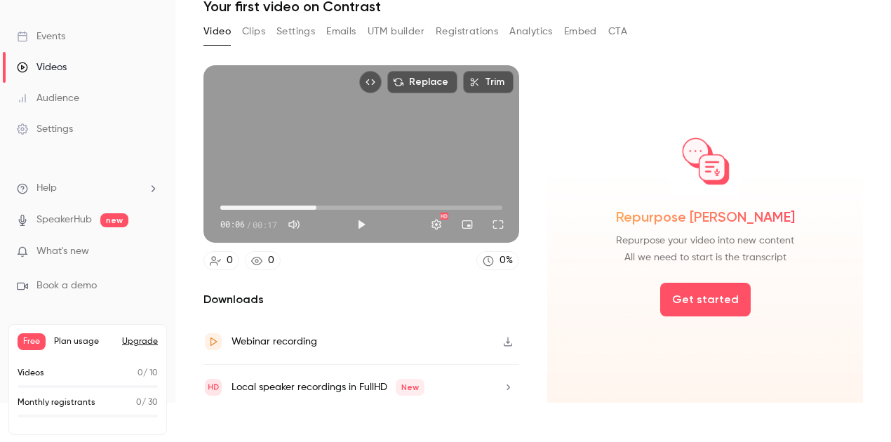
scroll to position [22, 0]
type input "***"
click at [258, 27] on button "Clips" at bounding box center [253, 31] width 23 height 22
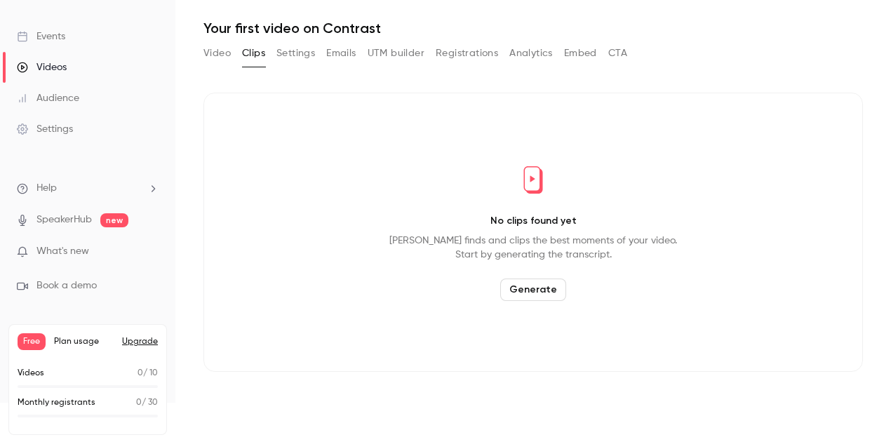
click at [297, 53] on button "Settings" at bounding box center [295, 53] width 39 height 22
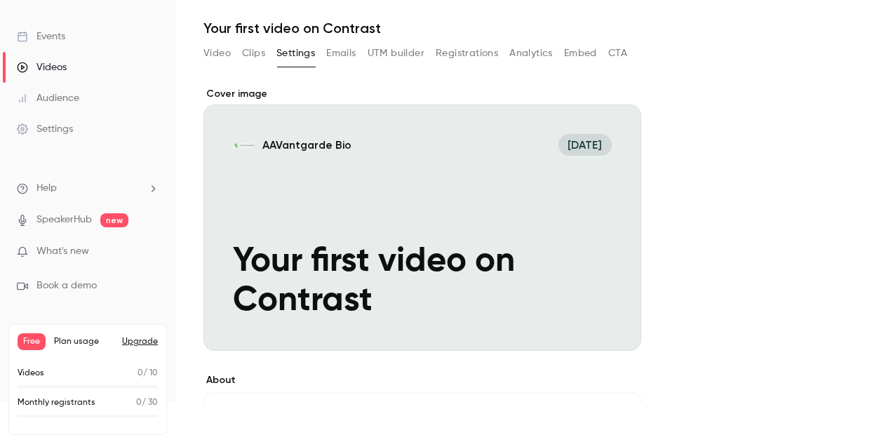
click at [349, 57] on button "Emails" at bounding box center [340, 53] width 29 height 22
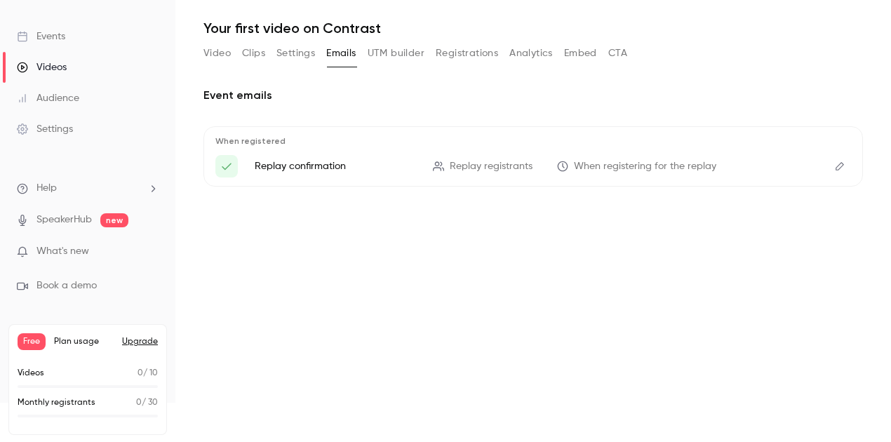
click at [376, 55] on button "UTM builder" at bounding box center [396, 53] width 57 height 22
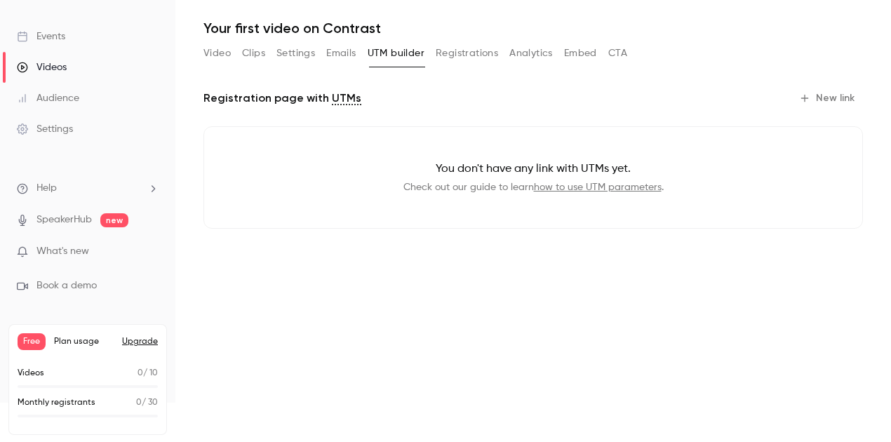
click at [441, 53] on button "Registrations" at bounding box center [467, 53] width 62 height 22
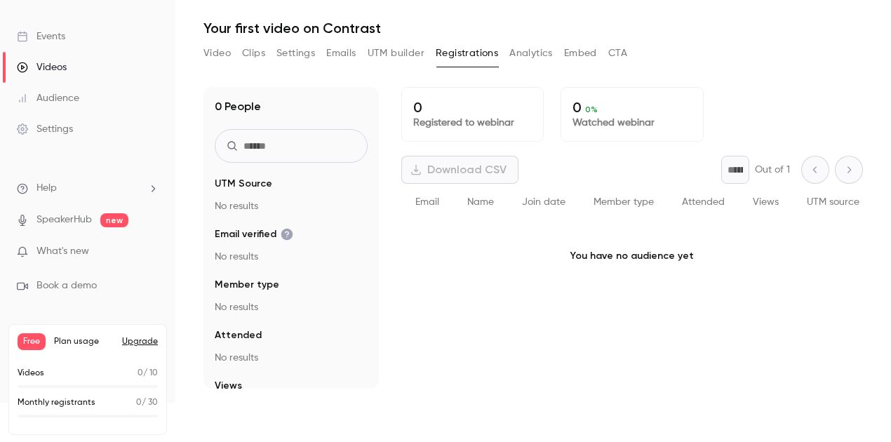
click at [532, 60] on button "Analytics" at bounding box center [530, 53] width 43 height 22
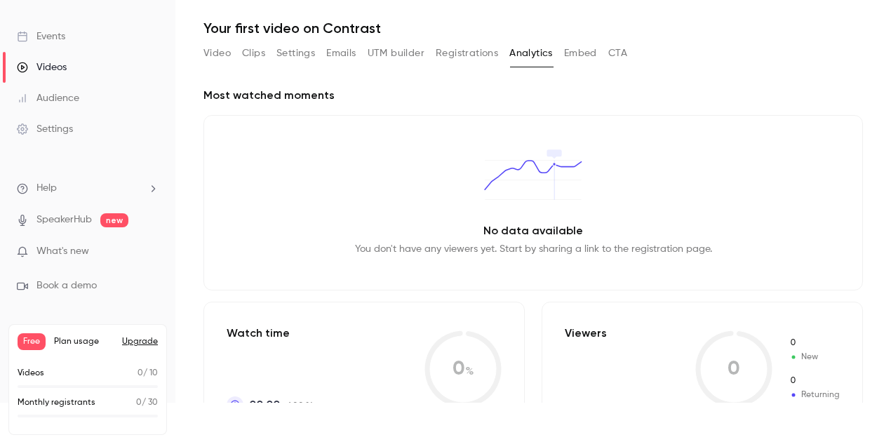
click at [582, 54] on button "Embed" at bounding box center [580, 53] width 33 height 22
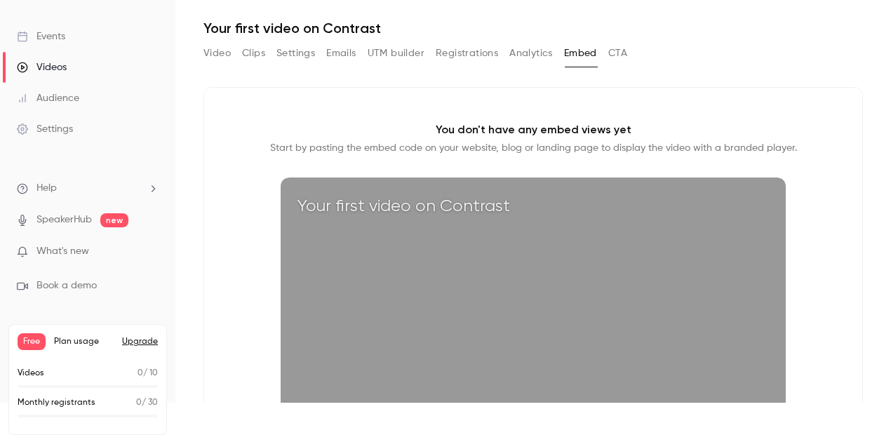
click at [614, 54] on button "CTA" at bounding box center [617, 53] width 19 height 22
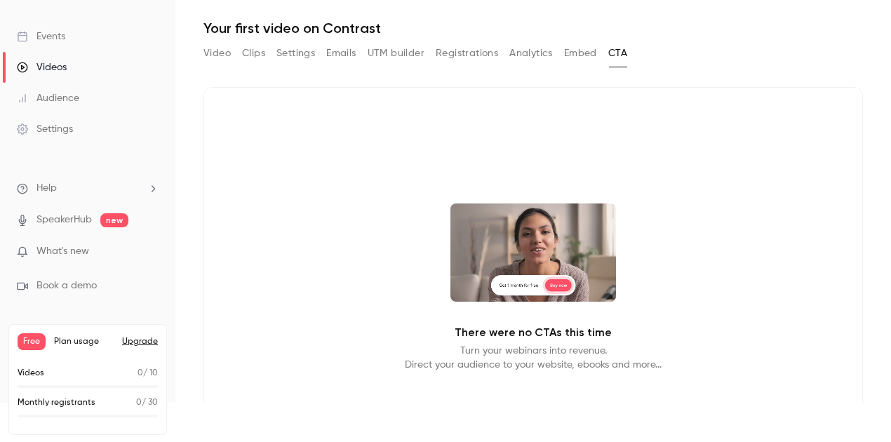
click at [236, 53] on div "Video Clips Settings Emails UTM builder Registrations Analytics Embed CTA" at bounding box center [415, 53] width 424 height 22
click at [229, 51] on button "Video" at bounding box center [216, 53] width 27 height 22
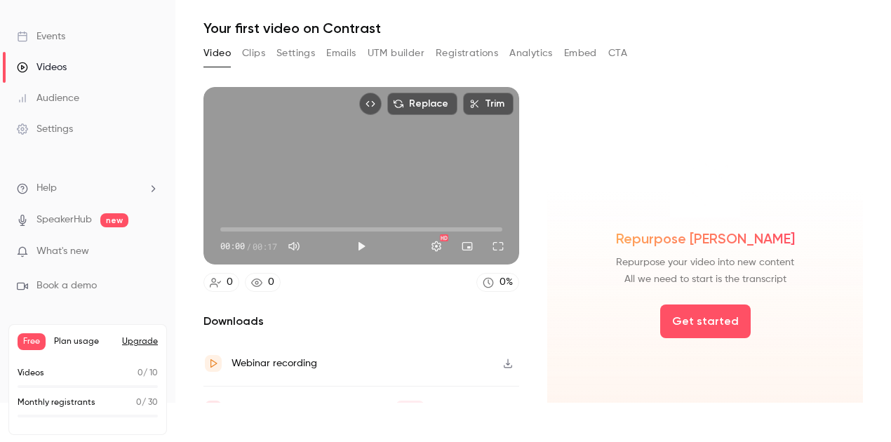
click at [72, 187] on li "Help" at bounding box center [88, 188] width 142 height 15
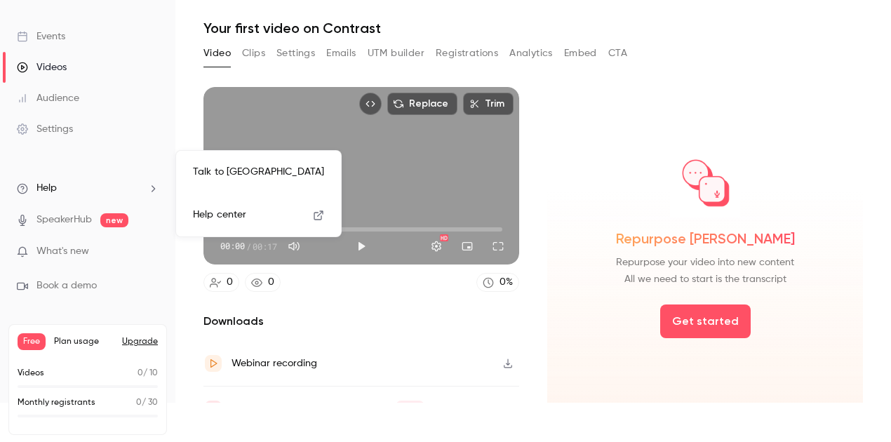
click at [72, 187] on div at bounding box center [445, 221] width 891 height 442
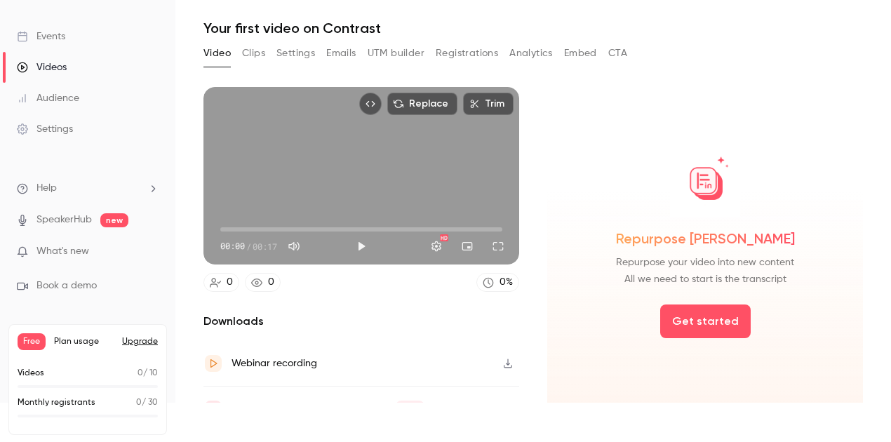
click at [63, 222] on link "SpeakerHub" at bounding box center [63, 220] width 55 height 15
click at [70, 39] on link "Events" at bounding box center [87, 36] width 175 height 31
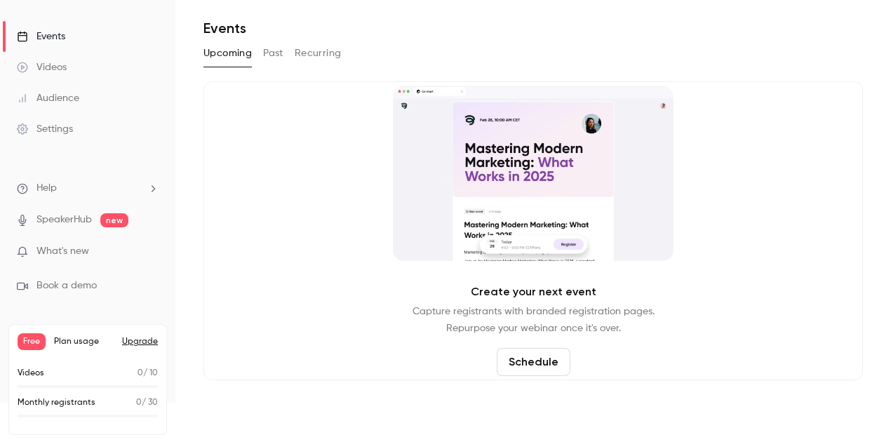
click at [42, 95] on div "Audience" at bounding box center [48, 98] width 62 height 14
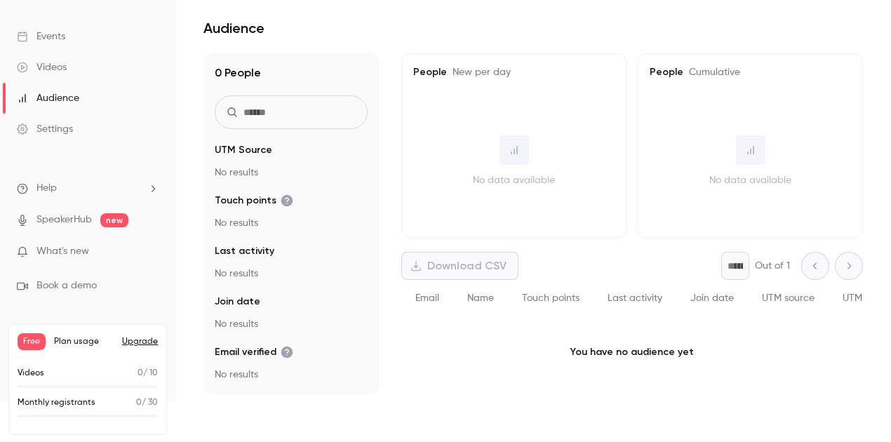
click at [84, 39] on link "Events" at bounding box center [87, 36] width 175 height 31
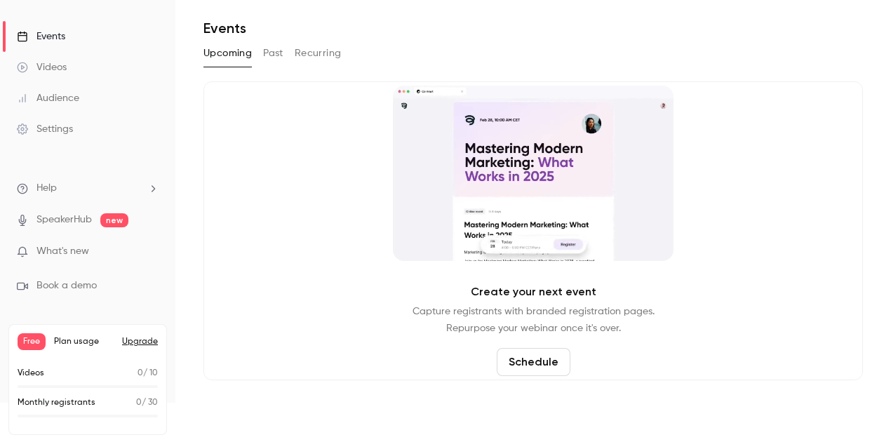
click at [66, 62] on div "Videos" at bounding box center [42, 67] width 50 height 14
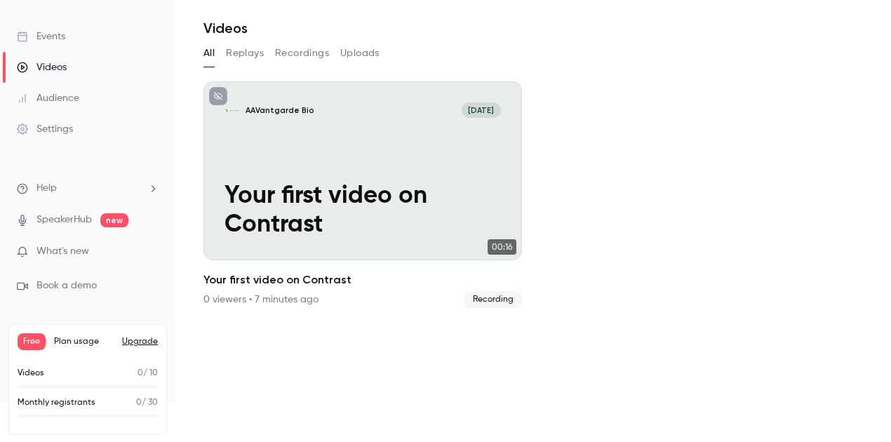
click at [44, 34] on div "Events" at bounding box center [41, 36] width 48 height 14
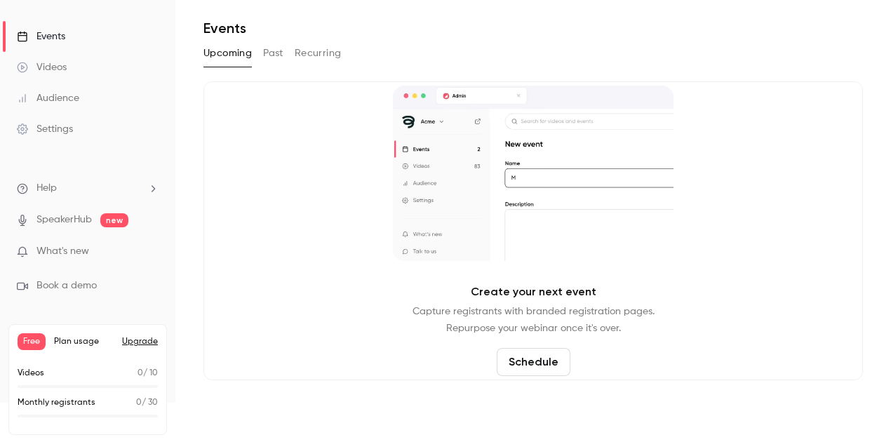
scroll to position [39, 0]
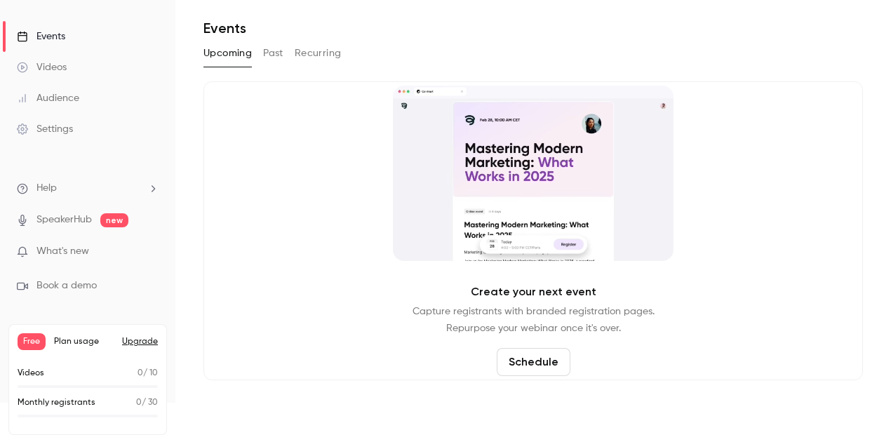
click at [93, 375] on div "Videos 0 / 10" at bounding box center [88, 373] width 140 height 13
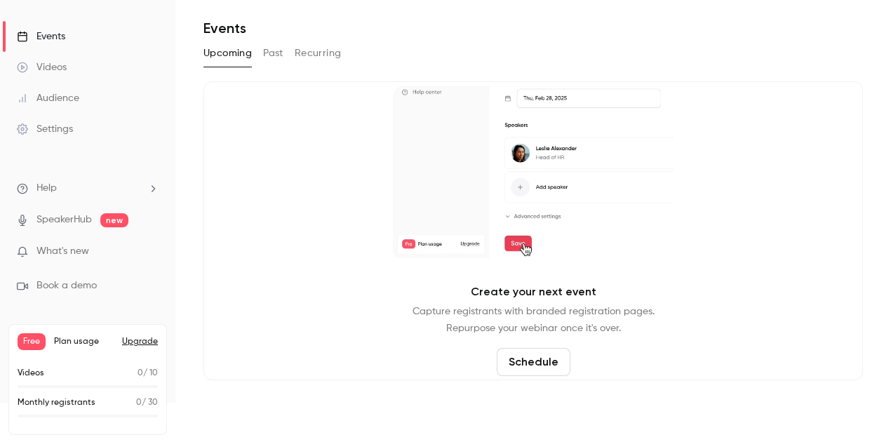
click at [81, 337] on span "Plan usage" at bounding box center [84, 341] width 60 height 11
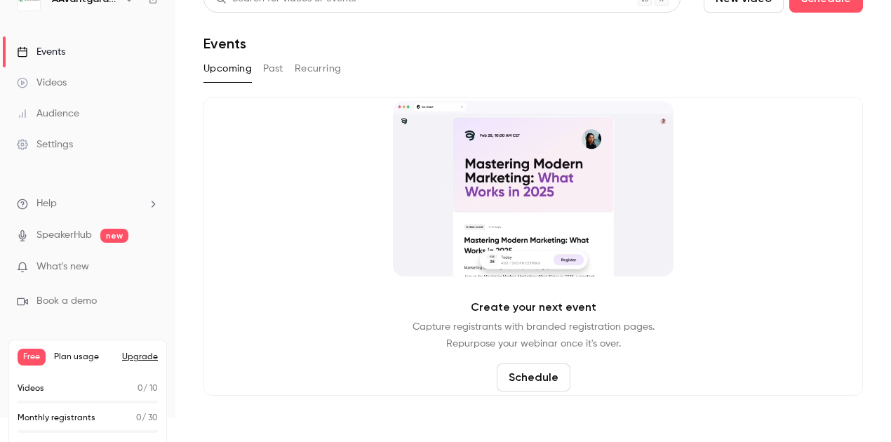
scroll to position [0, 0]
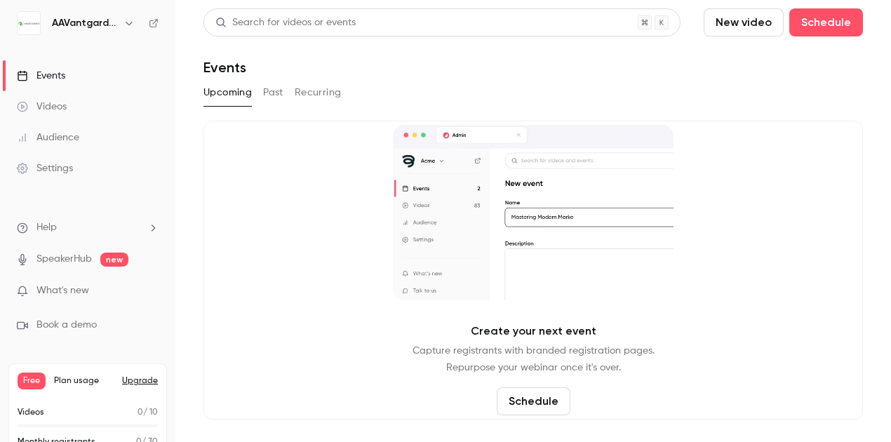
click at [748, 27] on button "New video" at bounding box center [744, 22] width 80 height 28
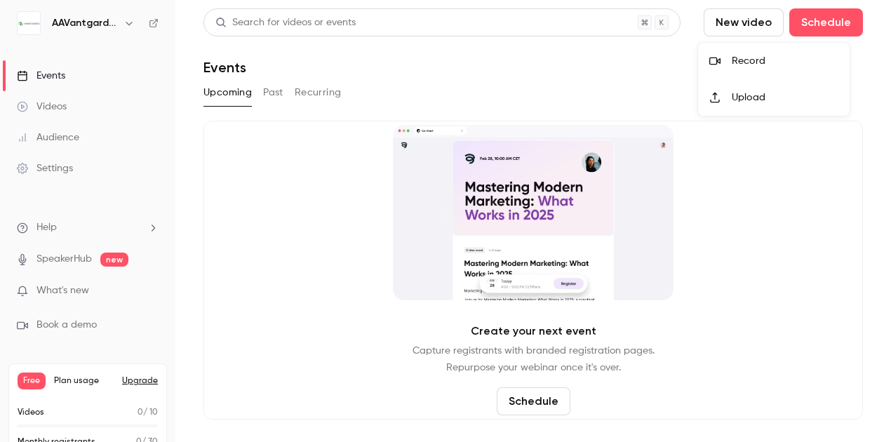
click at [831, 20] on div at bounding box center [445, 221] width 891 height 442
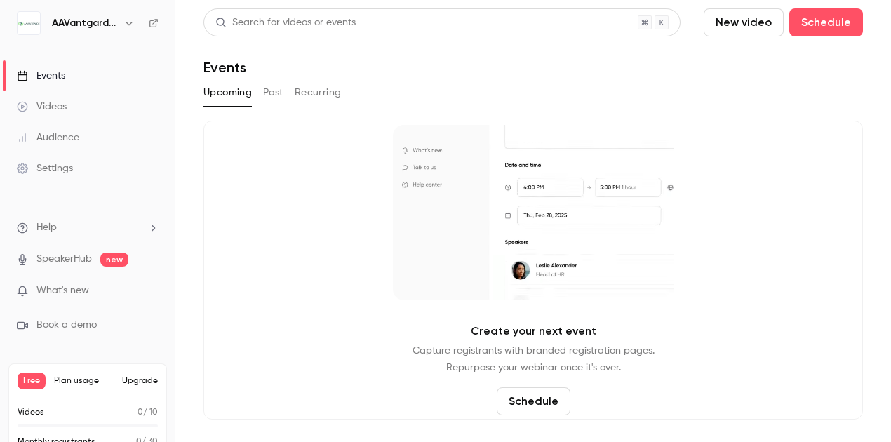
click at [740, 13] on button "New video" at bounding box center [744, 22] width 80 height 28
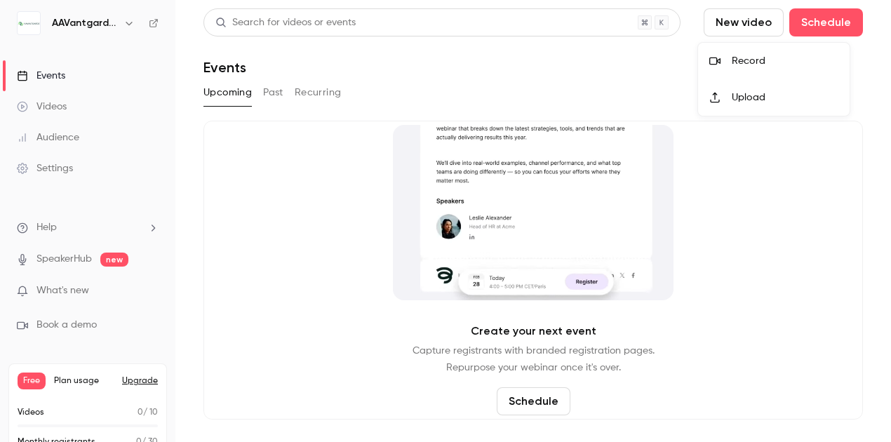
click at [746, 60] on div "Record" at bounding box center [785, 61] width 107 height 14
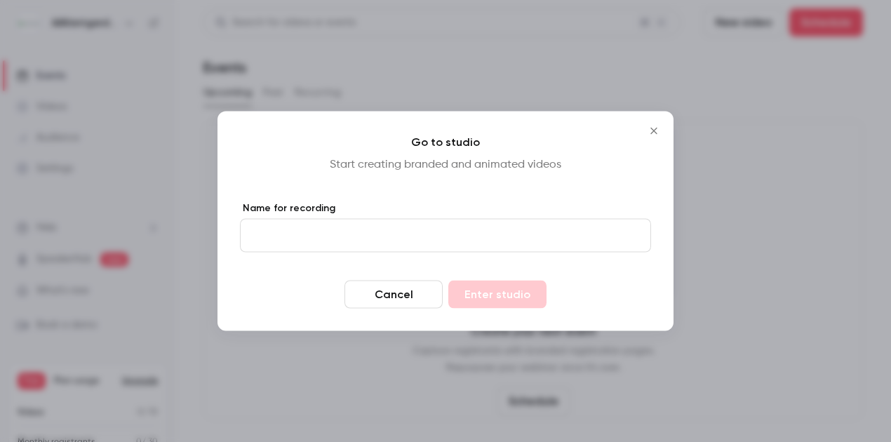
click at [431, 231] on input "Name for recording" at bounding box center [445, 236] width 411 height 34
type input "****"
click at [523, 299] on button "Enter studio" at bounding box center [497, 295] width 98 height 28
